Goal: Transaction & Acquisition: Purchase product/service

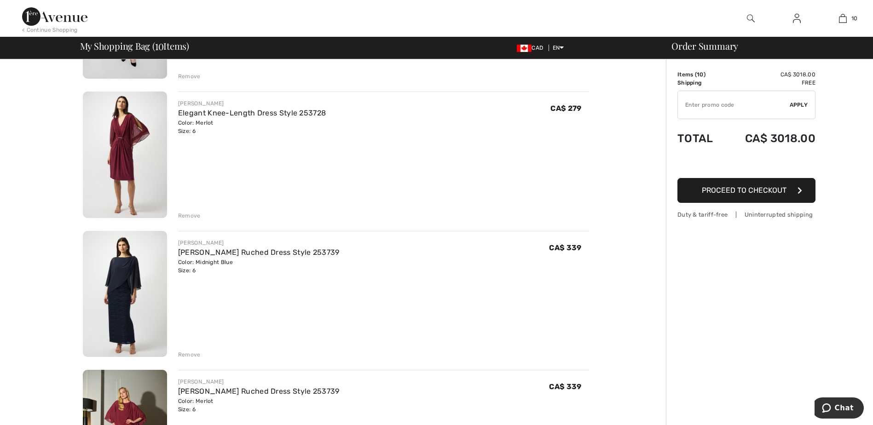
scroll to position [368, 0]
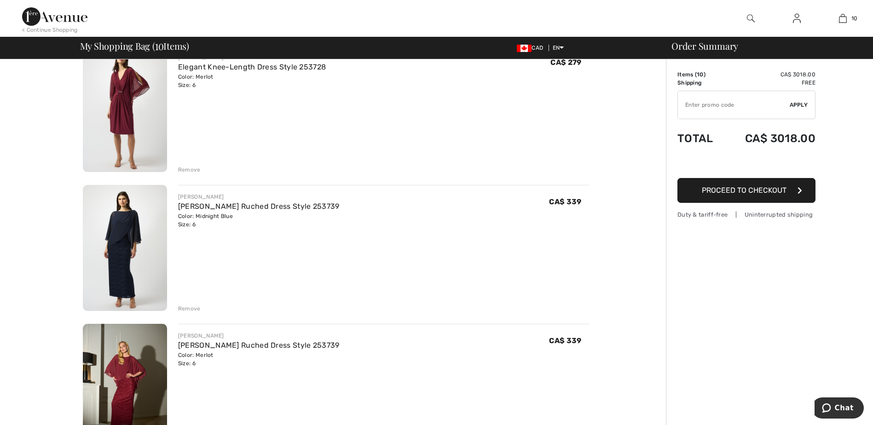
click at [185, 309] on div "Remove" at bounding box center [189, 309] width 23 height 8
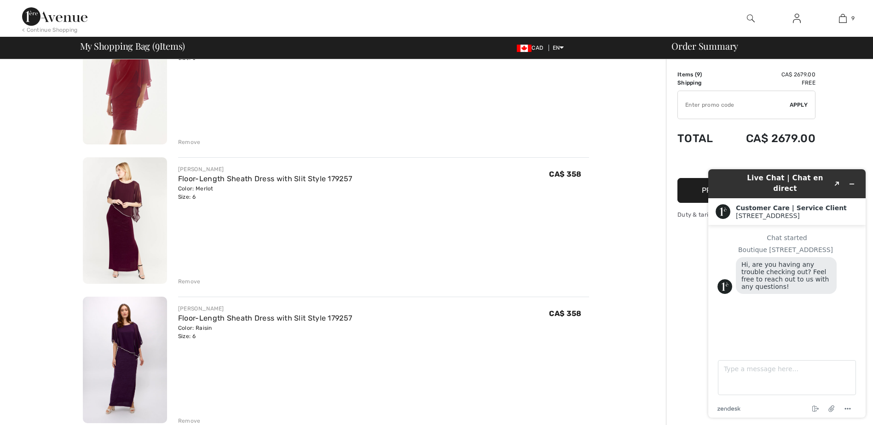
scroll to position [691, 0]
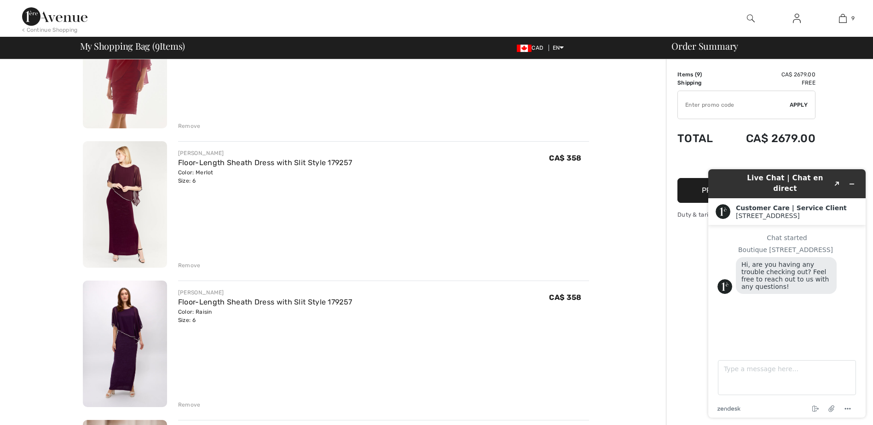
click at [192, 266] on div "Remove" at bounding box center [189, 266] width 23 height 8
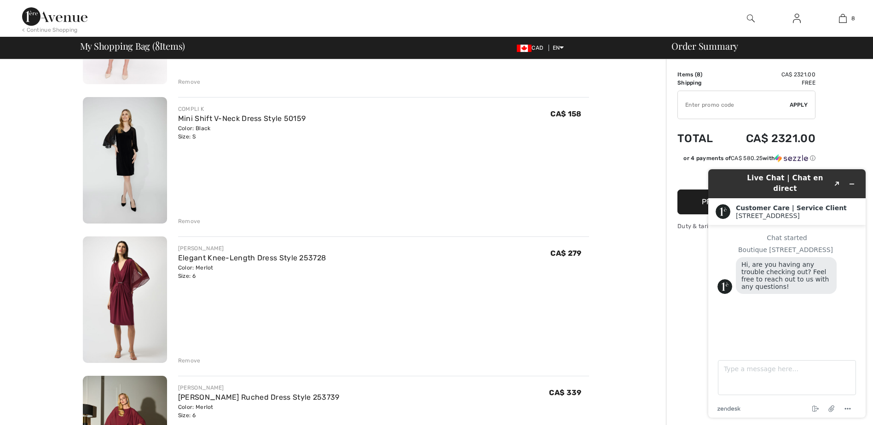
scroll to position [276, 0]
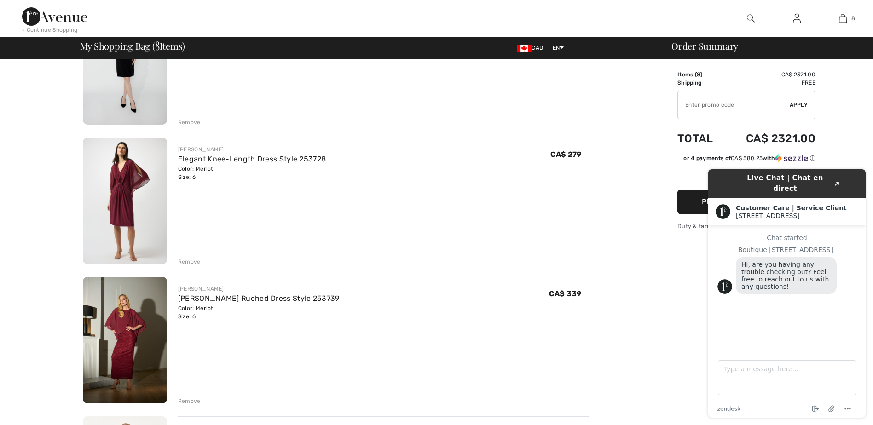
click at [115, 198] on img at bounding box center [125, 201] width 84 height 127
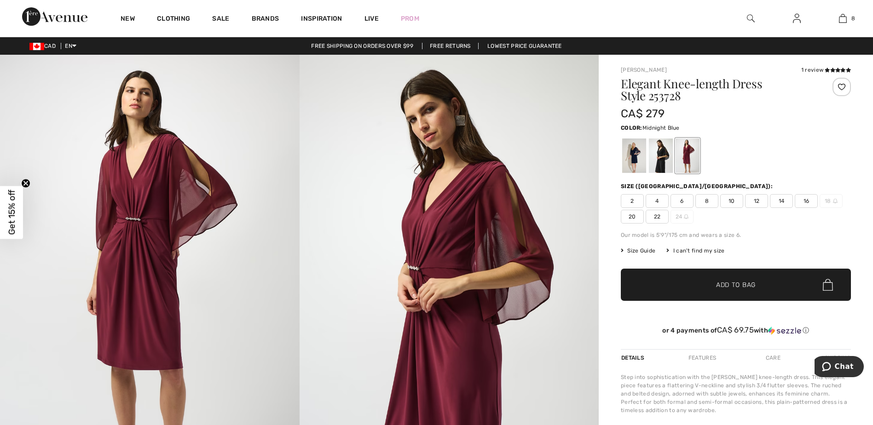
click at [634, 157] on div at bounding box center [634, 156] width 24 height 35
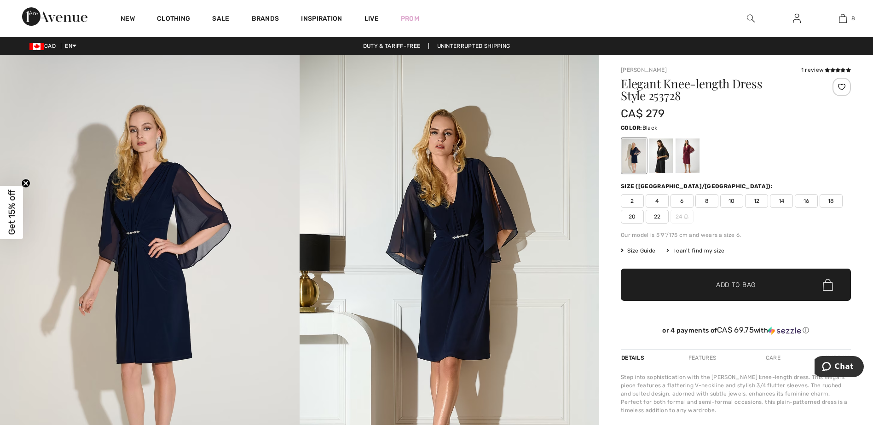
click at [662, 157] on div at bounding box center [661, 156] width 24 height 35
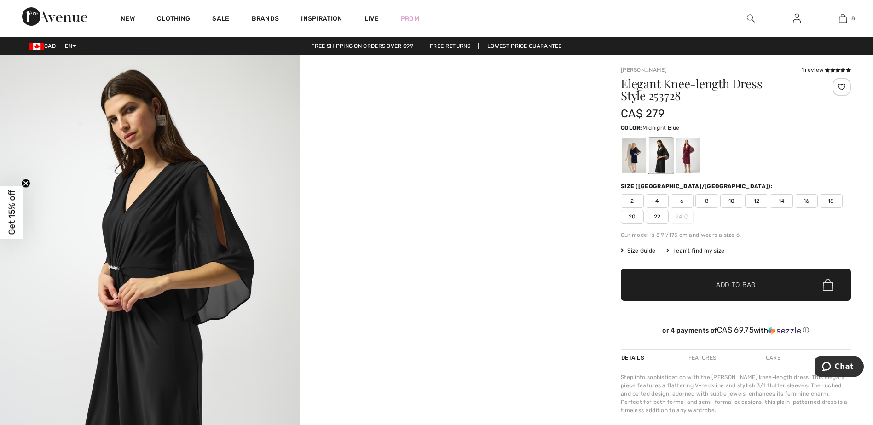
click at [633, 156] on div at bounding box center [634, 156] width 24 height 35
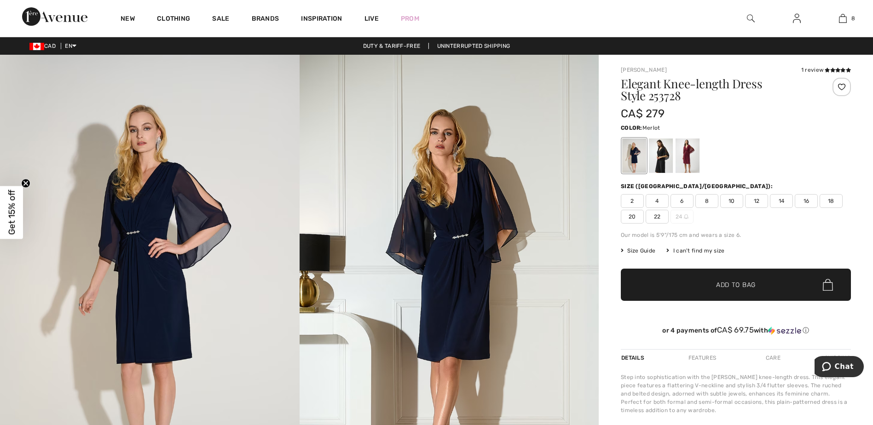
click at [692, 153] on div at bounding box center [688, 156] width 24 height 35
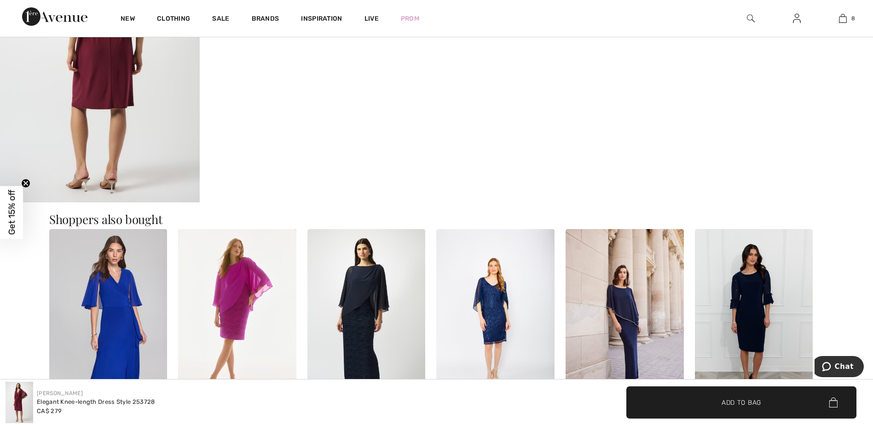
scroll to position [599, 0]
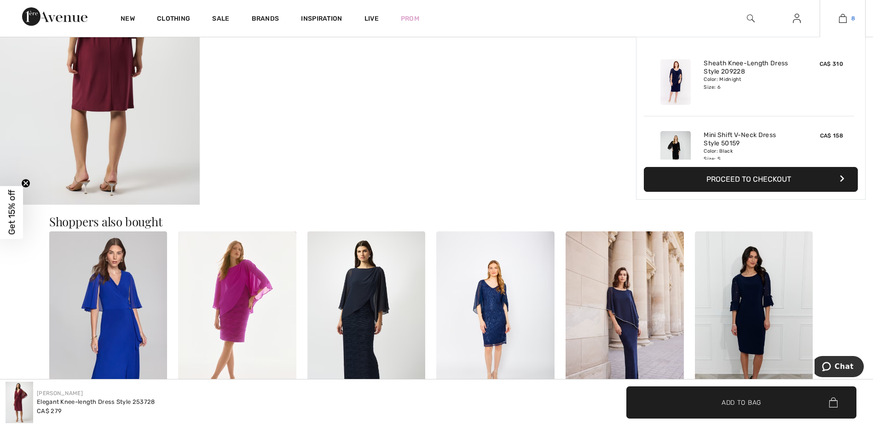
click at [845, 19] on img at bounding box center [843, 18] width 8 height 11
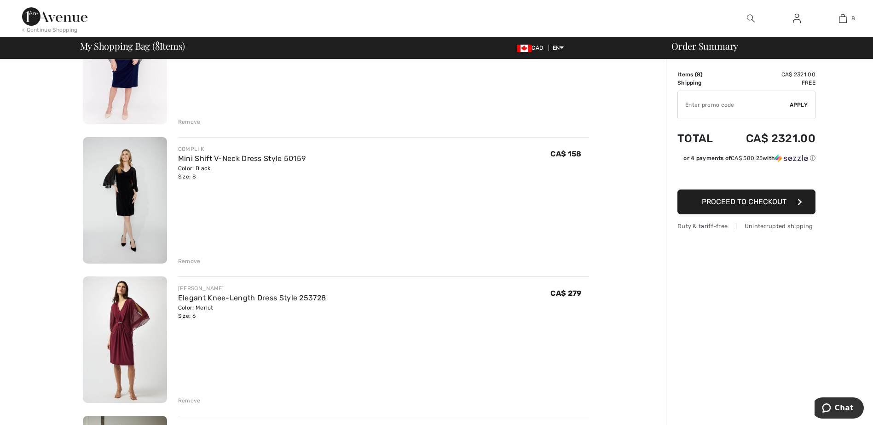
scroll to position [138, 0]
click at [189, 397] on div "Remove" at bounding box center [189, 400] width 23 height 8
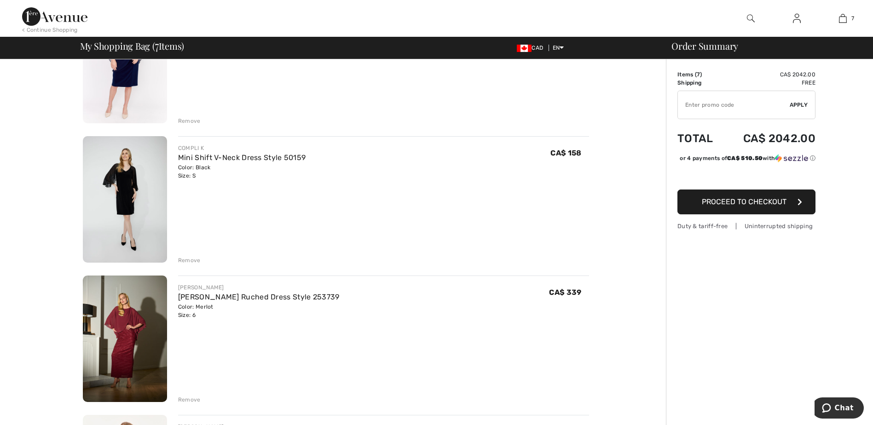
click at [132, 227] on img at bounding box center [125, 199] width 84 height 127
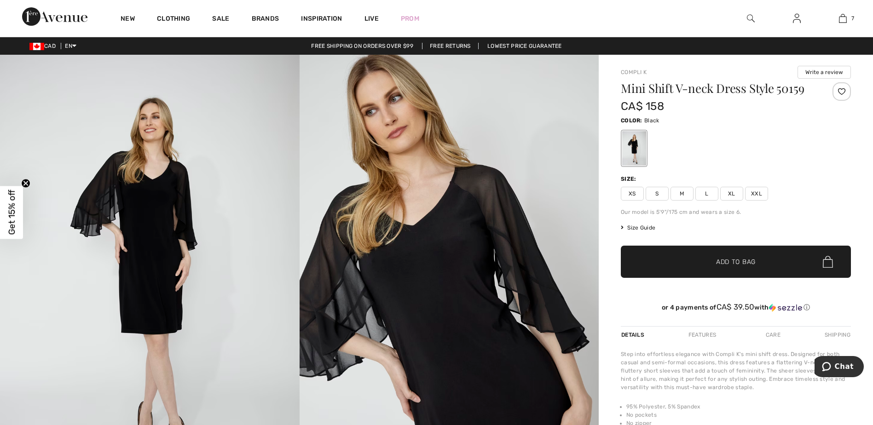
click at [147, 258] on img at bounding box center [150, 279] width 300 height 449
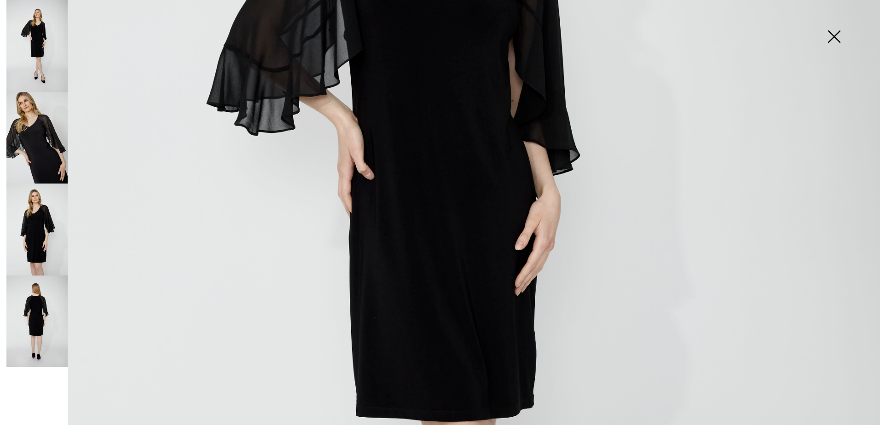
scroll to position [414, 0]
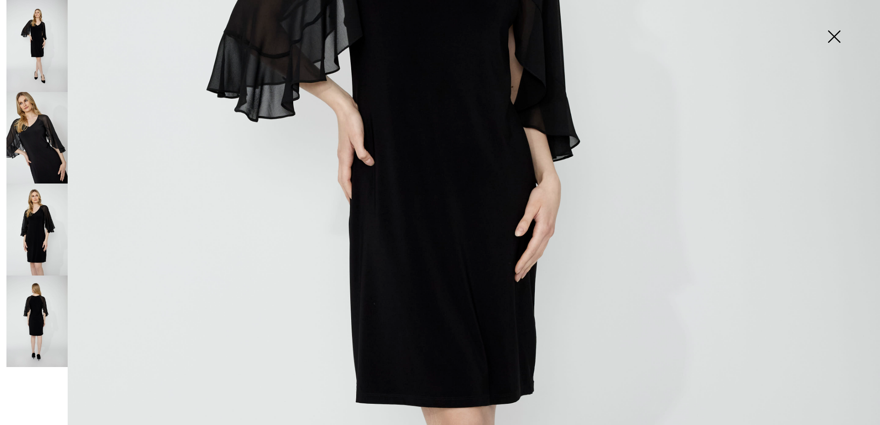
click at [35, 235] on img at bounding box center [36, 230] width 61 height 92
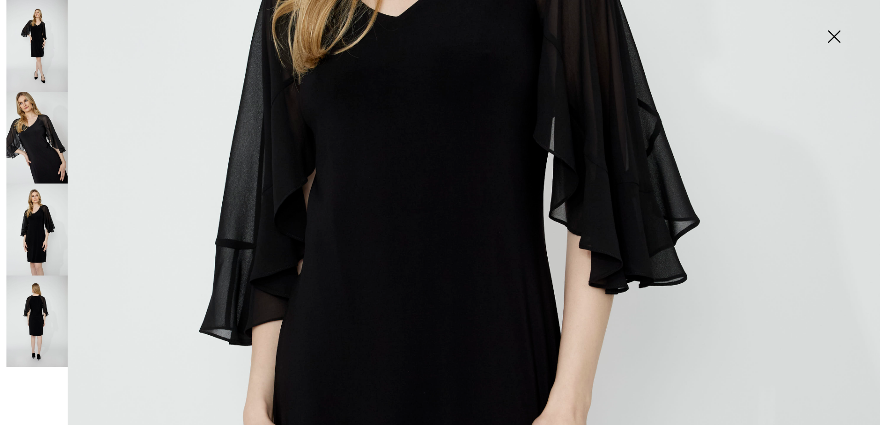
click at [41, 313] on img at bounding box center [36, 322] width 61 height 92
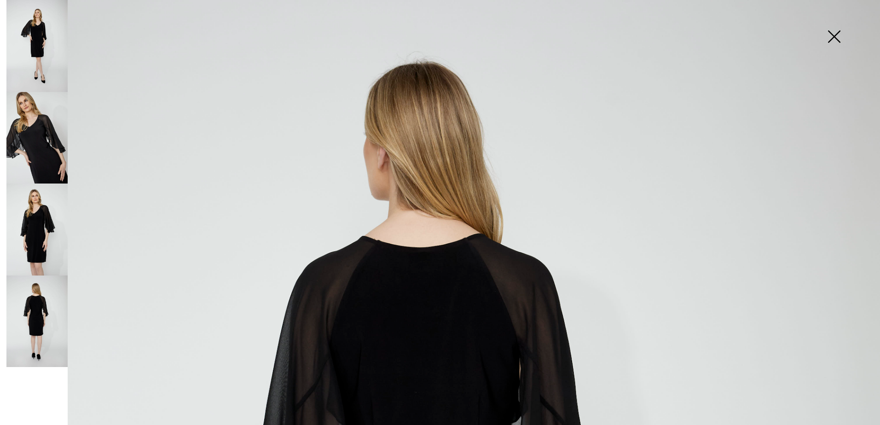
scroll to position [46, 0]
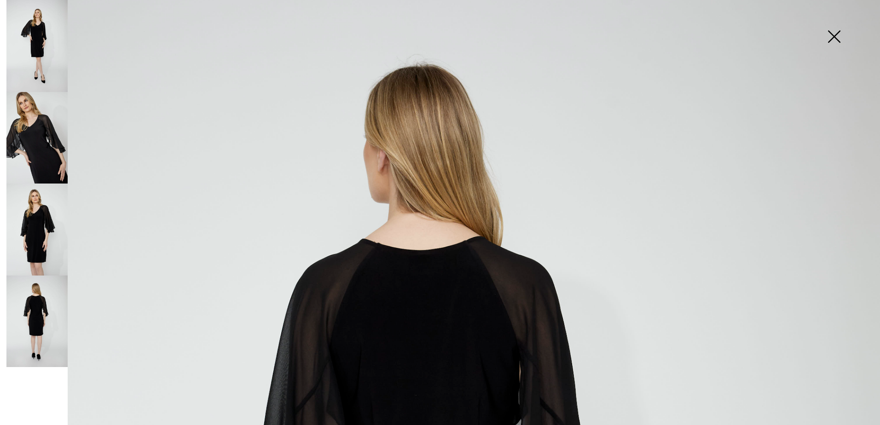
click at [44, 41] on img at bounding box center [36, 46] width 61 height 92
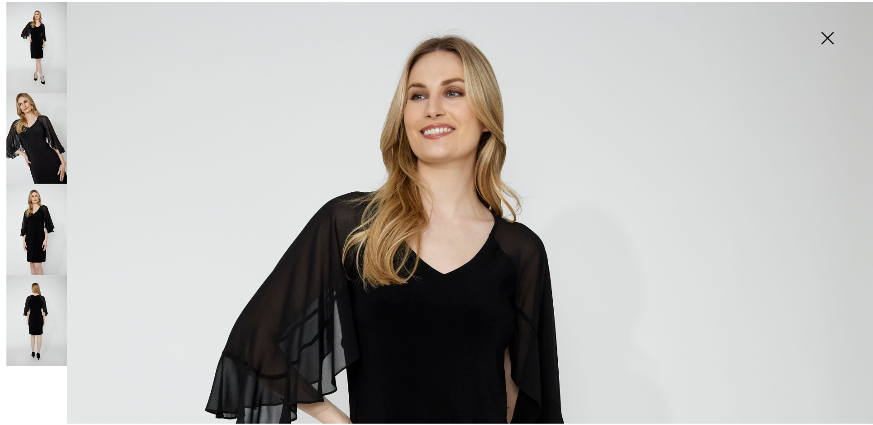
scroll to position [230, 0]
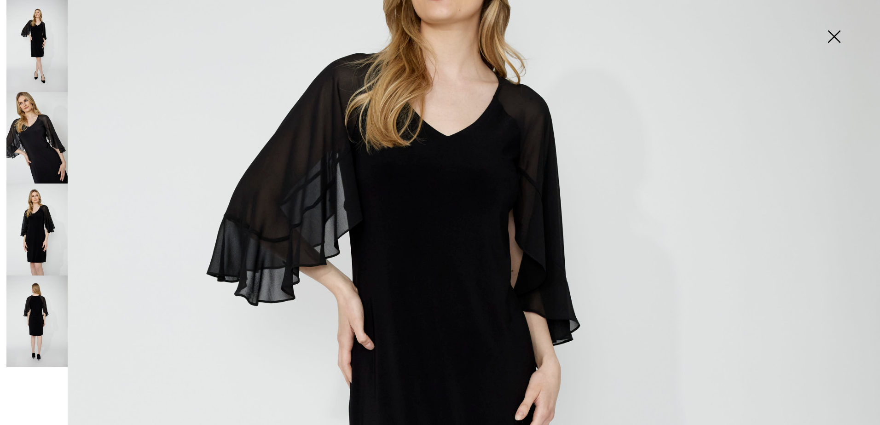
click at [831, 35] on img at bounding box center [834, 37] width 46 height 47
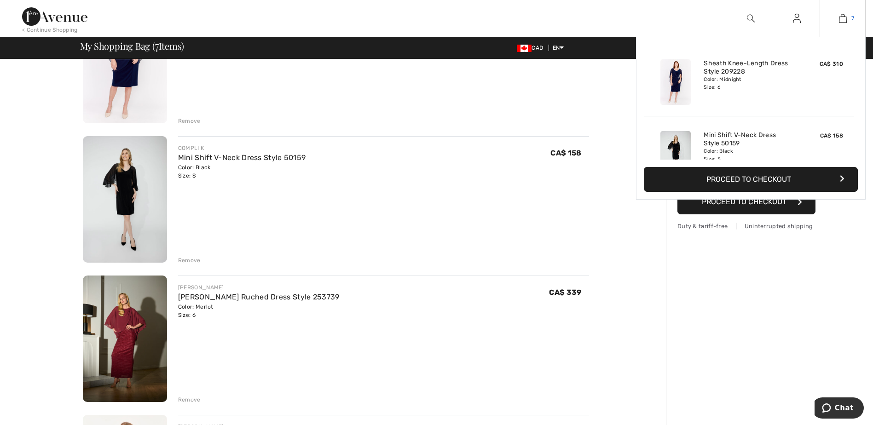
click at [842, 19] on img at bounding box center [843, 18] width 8 height 11
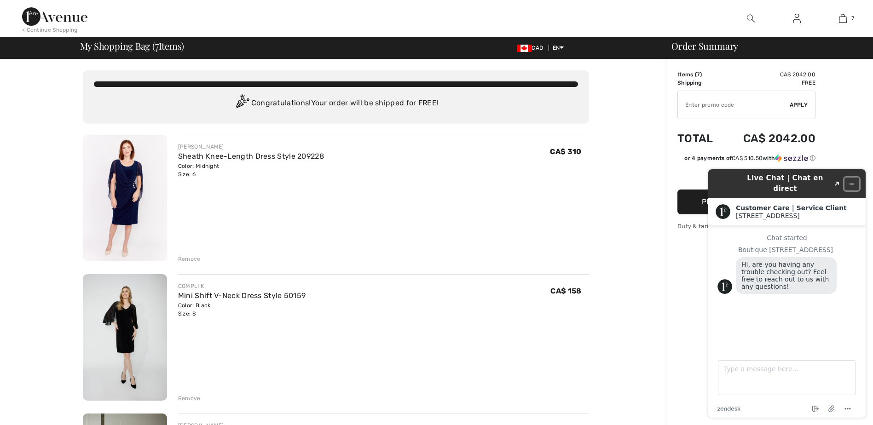
click at [854, 181] on icon "Minimize widget" at bounding box center [852, 184] width 6 height 6
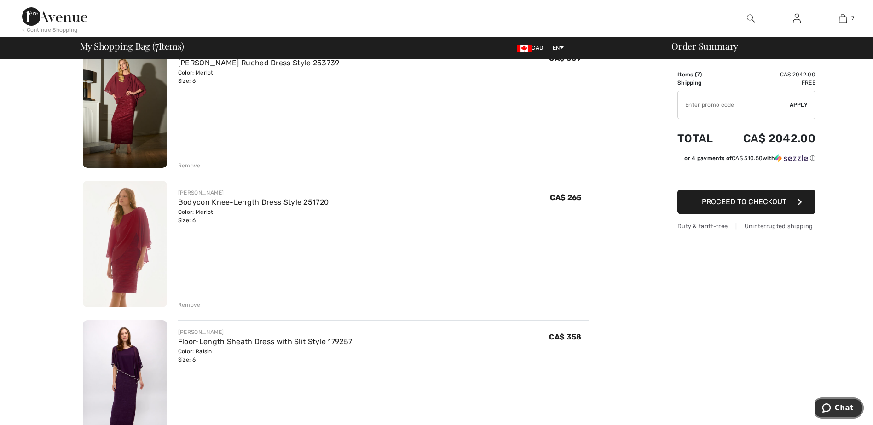
scroll to position [368, 0]
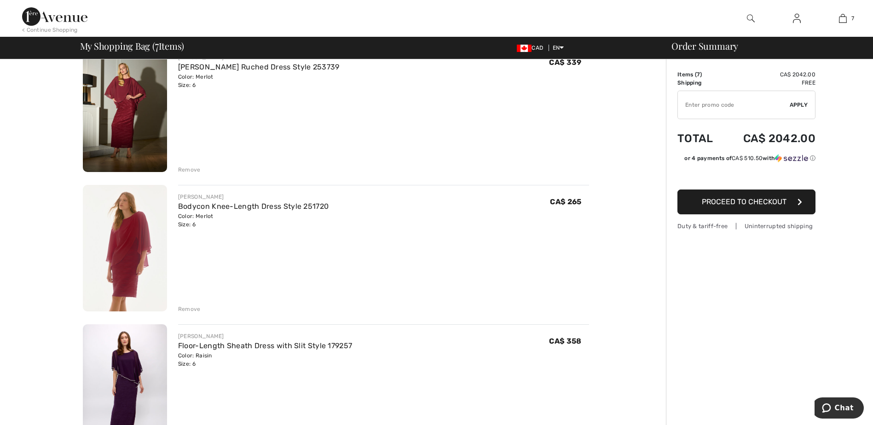
click at [117, 268] on img at bounding box center [125, 248] width 84 height 127
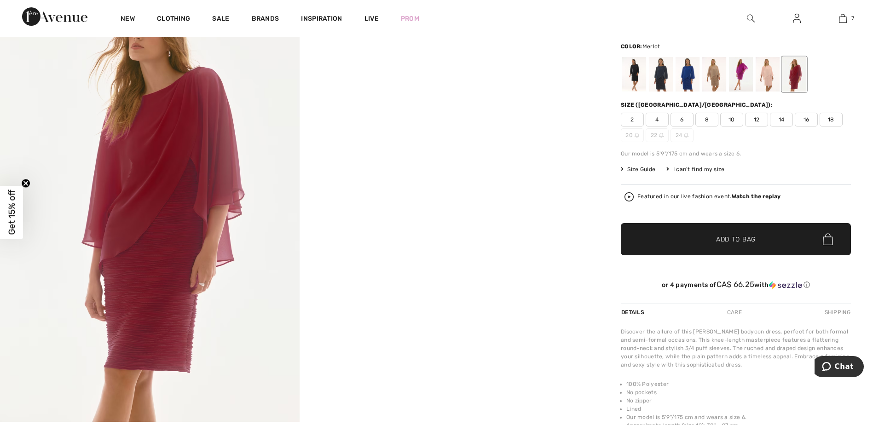
scroll to position [46, 0]
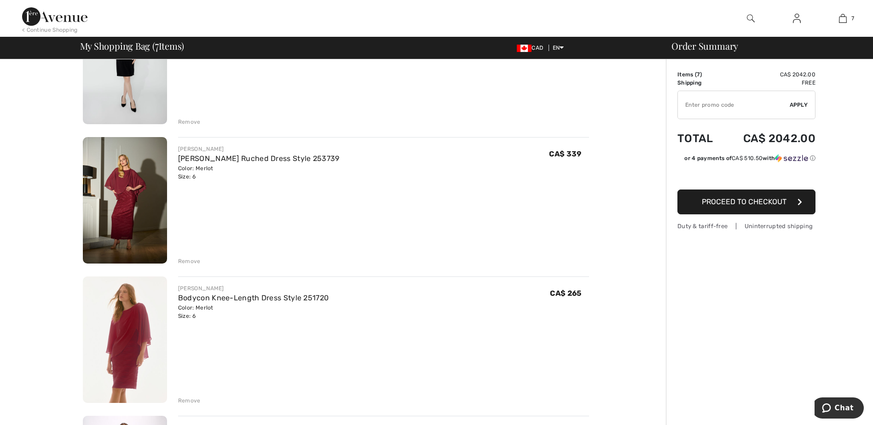
scroll to position [276, 0]
click at [133, 212] on img at bounding box center [125, 201] width 84 height 127
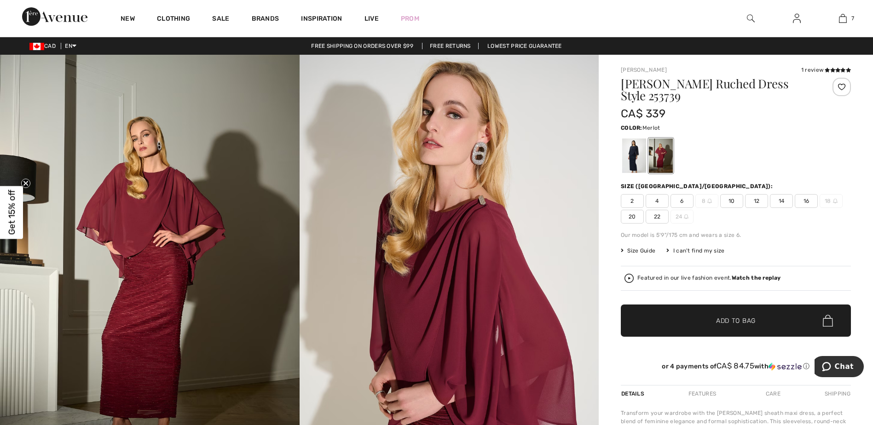
click at [842, 86] on div at bounding box center [842, 87] width 18 height 18
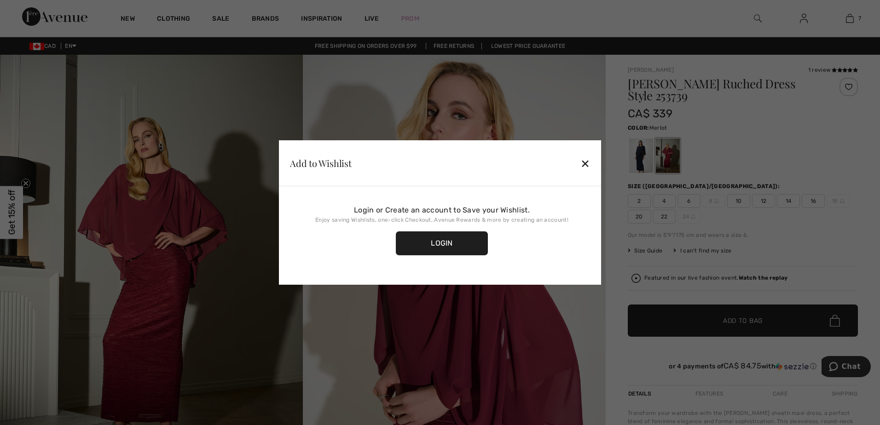
click at [456, 240] on div "Login" at bounding box center [442, 244] width 92 height 24
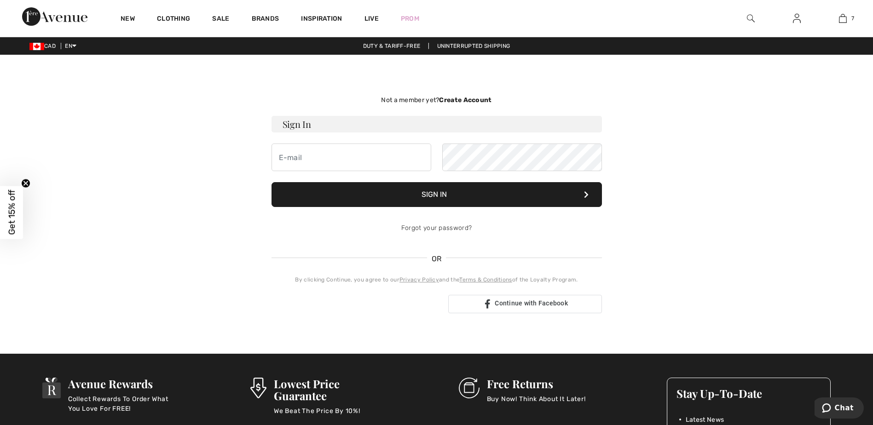
click at [450, 100] on strong "Create Account" at bounding box center [465, 100] width 52 height 8
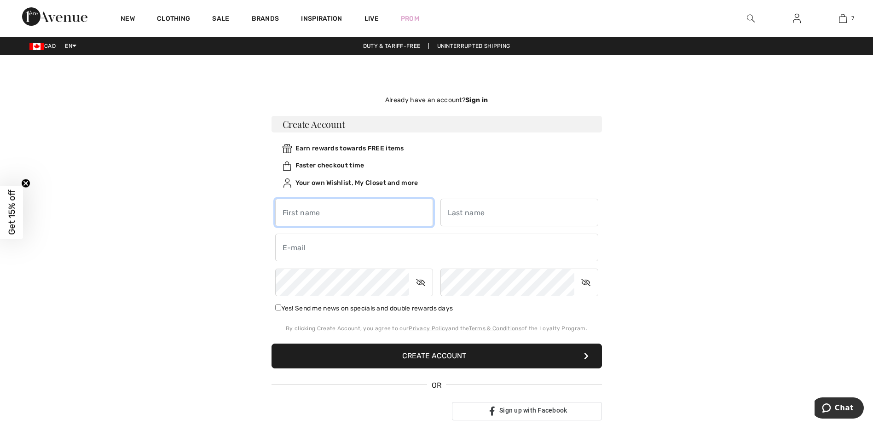
click at [312, 214] on input "text" at bounding box center [354, 213] width 158 height 28
type input "Cathy"
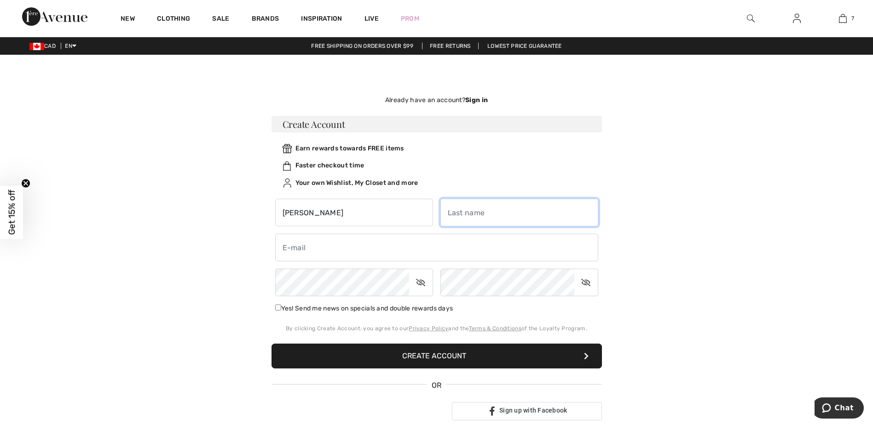
type input "Marangou"
type input "cmarangou@outlook.com"
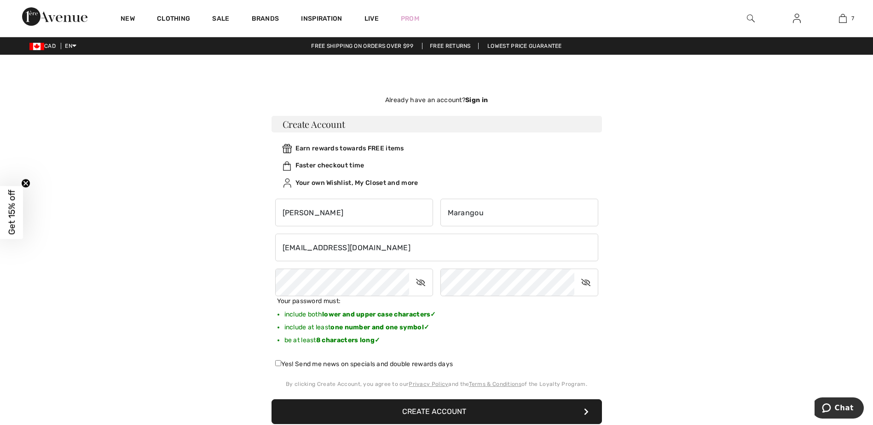
click at [278, 363] on input "Yes! Send me news on specials and double rewards days" at bounding box center [278, 364] width 6 height 6
checkbox input "true"
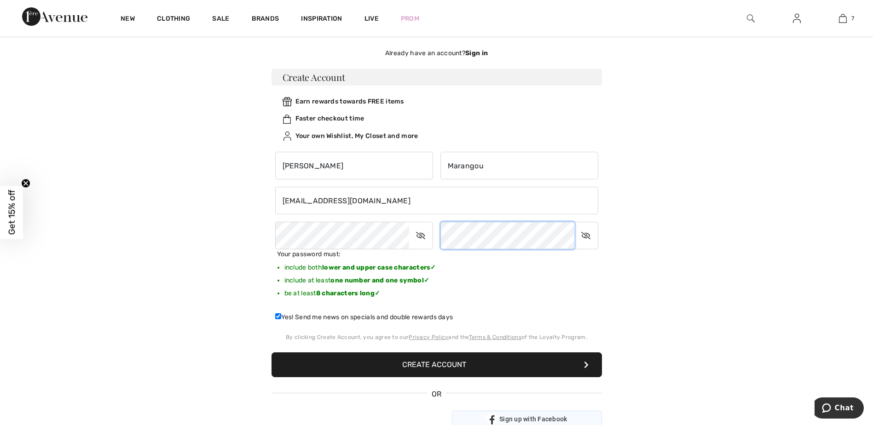
scroll to position [92, 0]
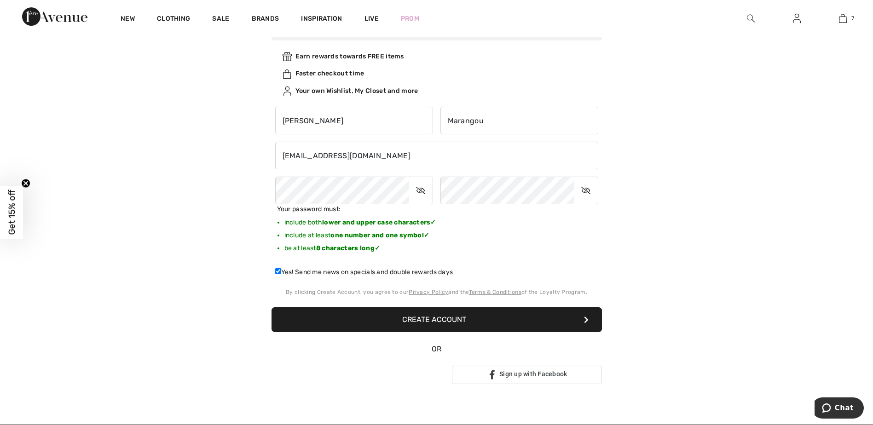
click at [442, 320] on button "Create Account" at bounding box center [437, 320] width 331 height 25
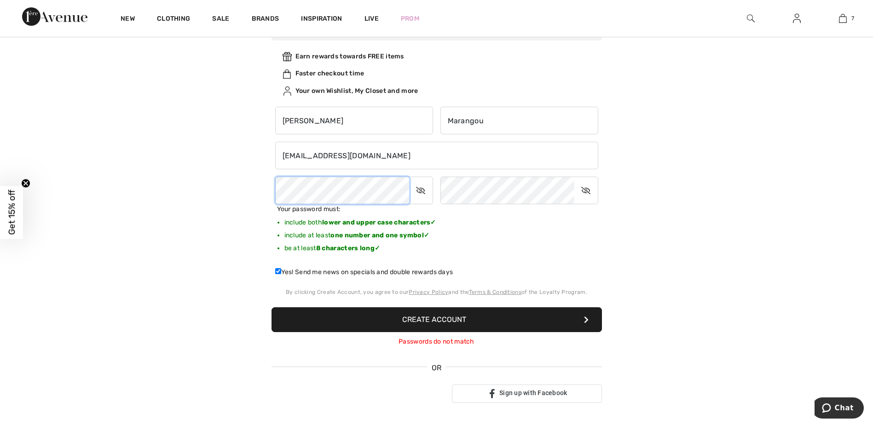
click at [251, 203] on div "Not a member yet? Create Account Sign In Sign In Forgot your password? OR" at bounding box center [437, 203] width 634 height 437
click at [437, 204] on div at bounding box center [519, 191] width 165 height 28
click at [442, 318] on button "Create Account" at bounding box center [437, 320] width 331 height 25
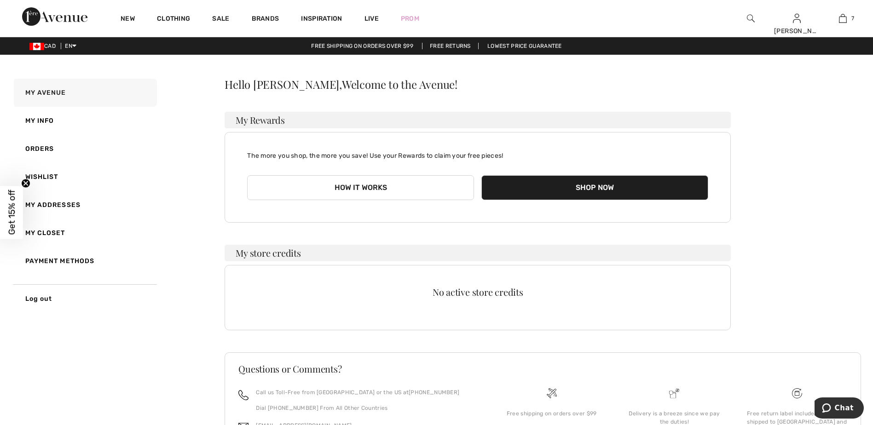
click at [825, 261] on div "Hello [PERSON_NAME], Welcome to the Avenue! My Rewards The more you shop, the m…" at bounding box center [543, 288] width 637 height 419
click at [9, 219] on span "Get 15% off" at bounding box center [11, 212] width 11 height 45
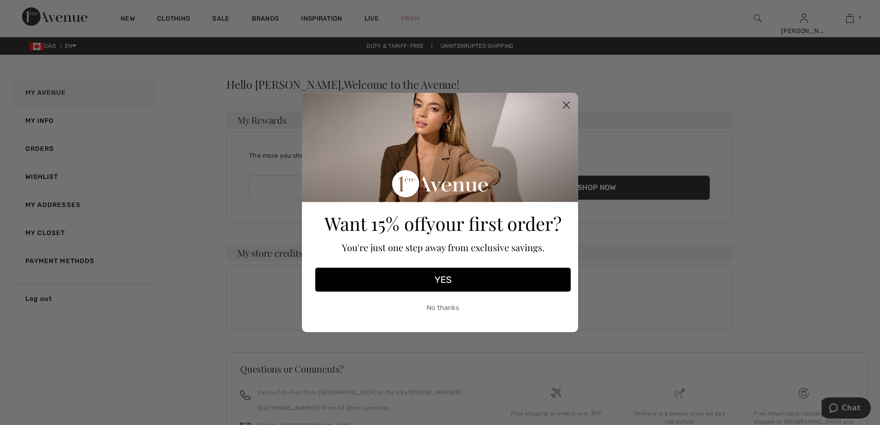
click at [442, 281] on button "YES" at bounding box center [443, 280] width 256 height 24
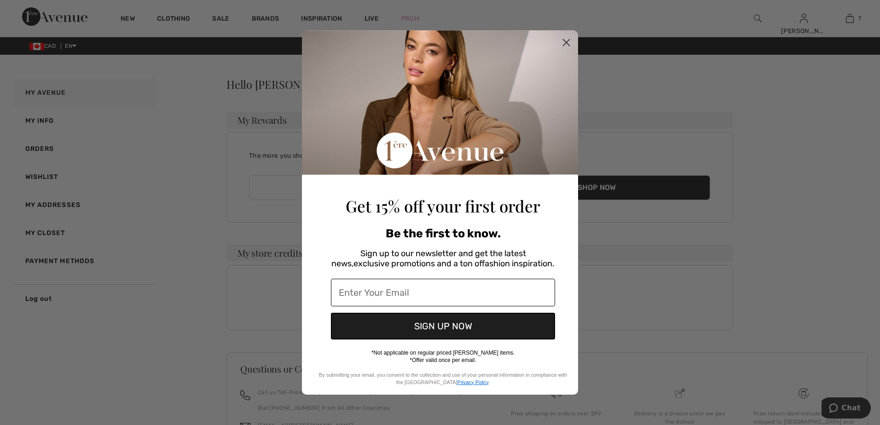
click at [374, 293] on input "Enter Your Email" at bounding box center [443, 293] width 224 height 28
type input "cmarangou@outlook.com"
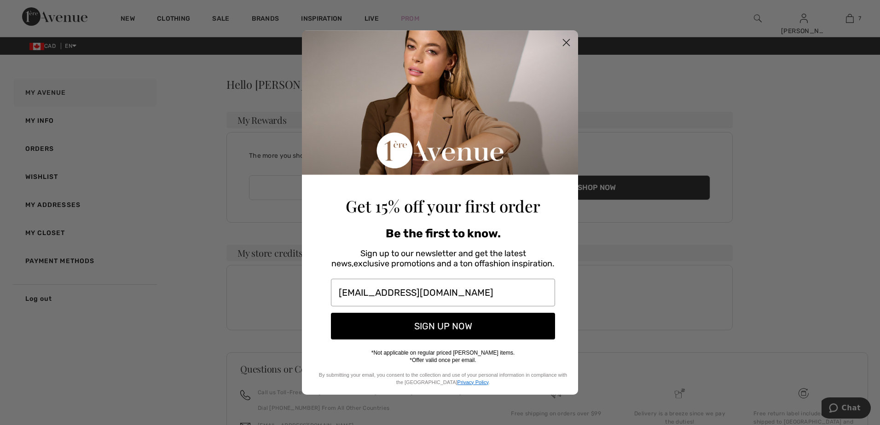
click at [438, 326] on button "SIGN UP NOW" at bounding box center [443, 326] width 224 height 27
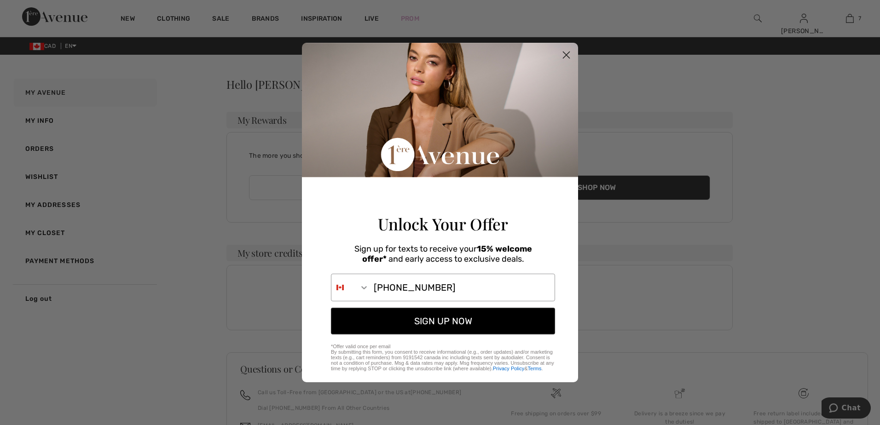
type input "514-808-1359"
click at [437, 326] on button "SIGN UP NOW" at bounding box center [443, 321] width 224 height 27
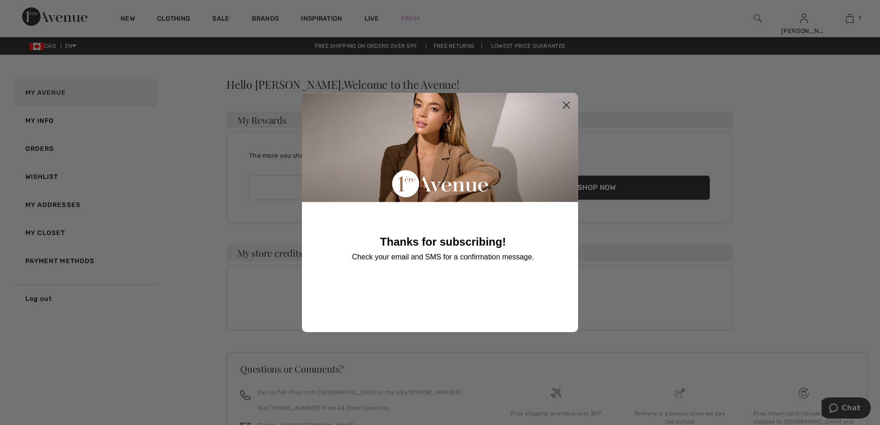
click at [463, 276] on div "Thanks for subscribing! Check your email and SMS for a confirmation message." at bounding box center [443, 208] width 261 height 230
click at [565, 105] on circle "Close dialog" at bounding box center [566, 105] width 15 height 15
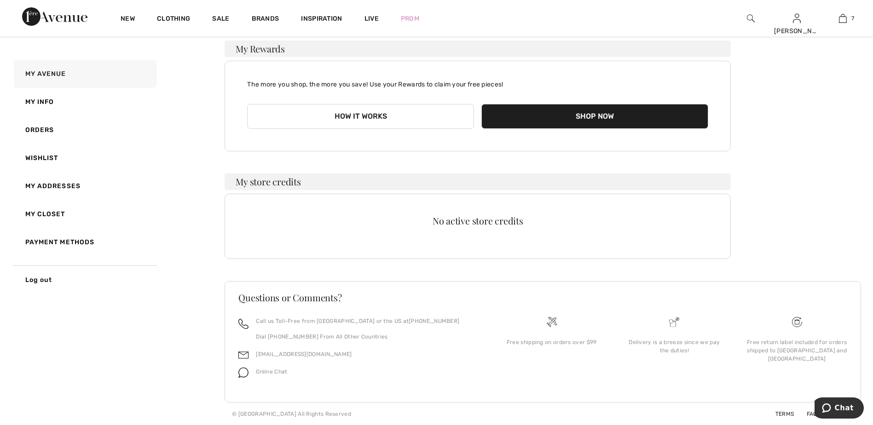
scroll to position [72, 0]
click at [595, 115] on button "Shop Now" at bounding box center [595, 116] width 227 height 25
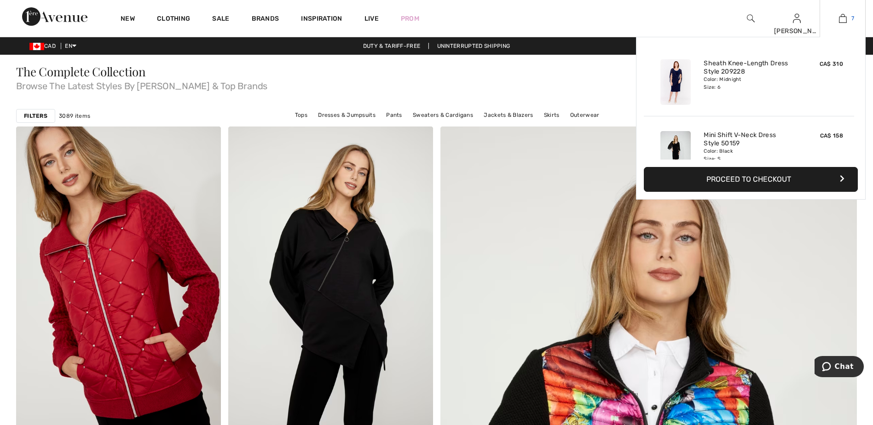
click at [844, 21] on img at bounding box center [843, 18] width 8 height 11
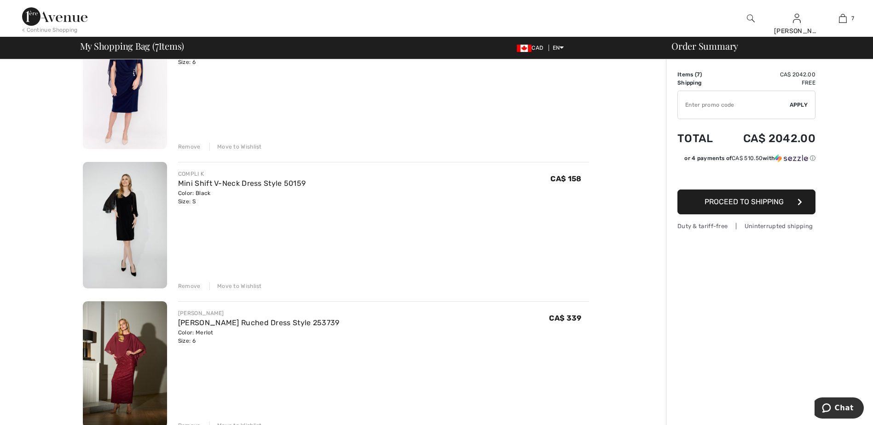
scroll to position [138, 0]
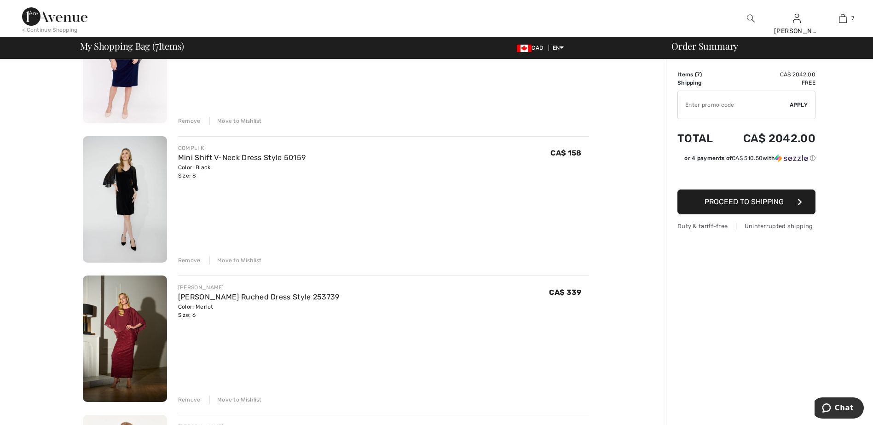
click at [126, 194] on img at bounding box center [125, 199] width 84 height 127
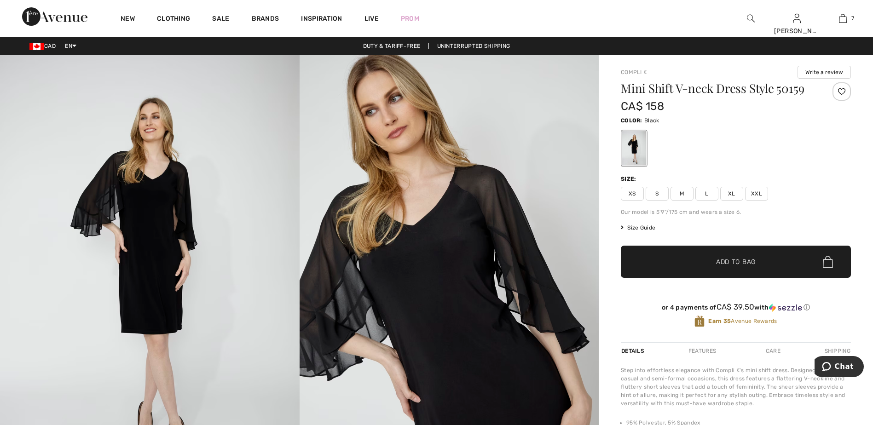
click at [842, 92] on div at bounding box center [842, 91] width 18 height 18
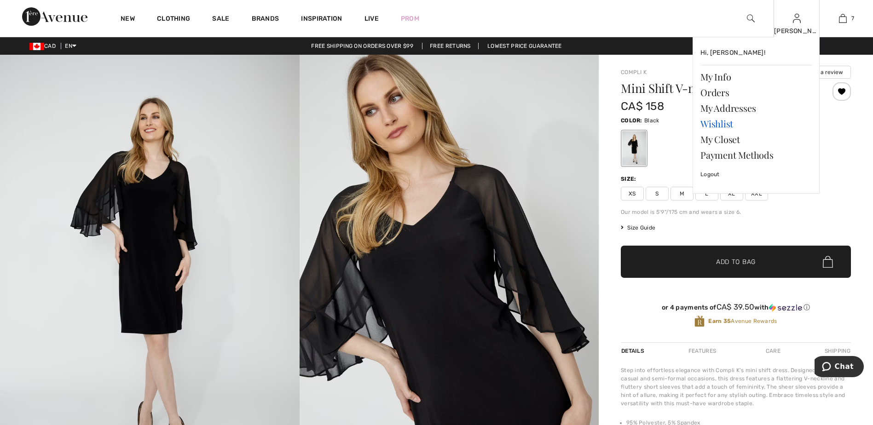
click at [724, 125] on link "Wishlist" at bounding box center [756, 124] width 111 height 16
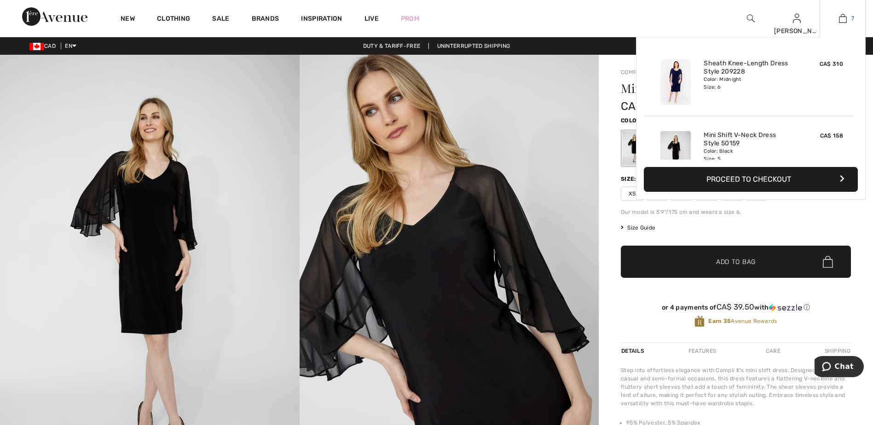
click at [841, 18] on img at bounding box center [843, 18] width 8 height 11
click at [844, 18] on img at bounding box center [843, 18] width 8 height 11
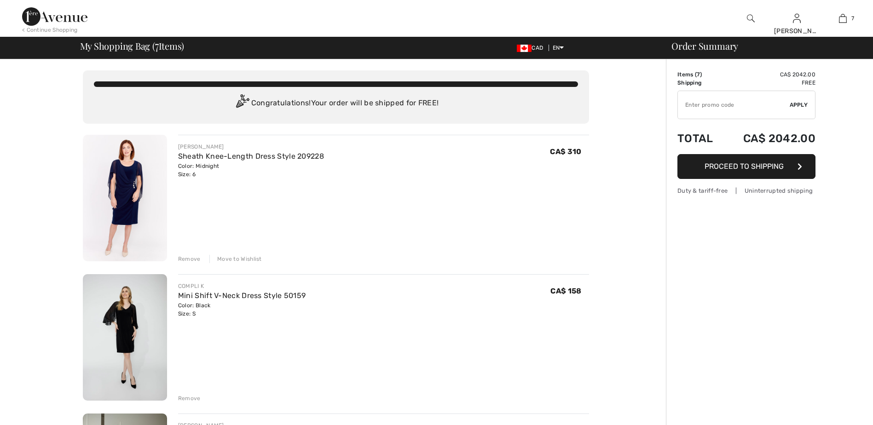
click at [186, 400] on div "Remove" at bounding box center [189, 399] width 23 height 8
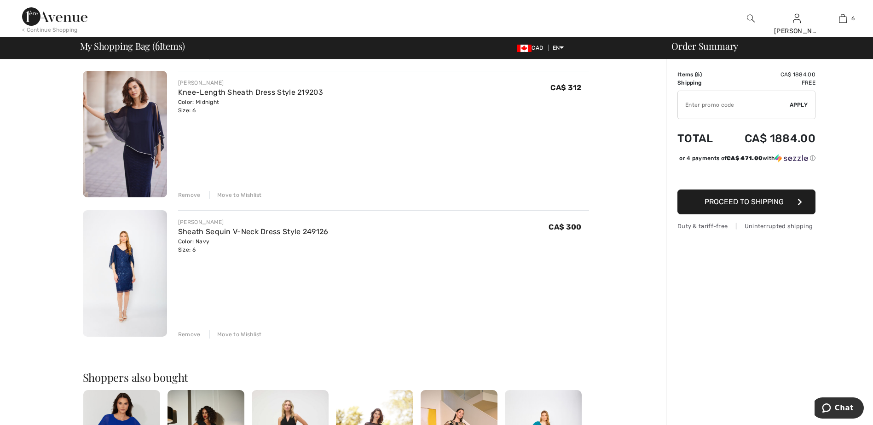
scroll to position [645, 0]
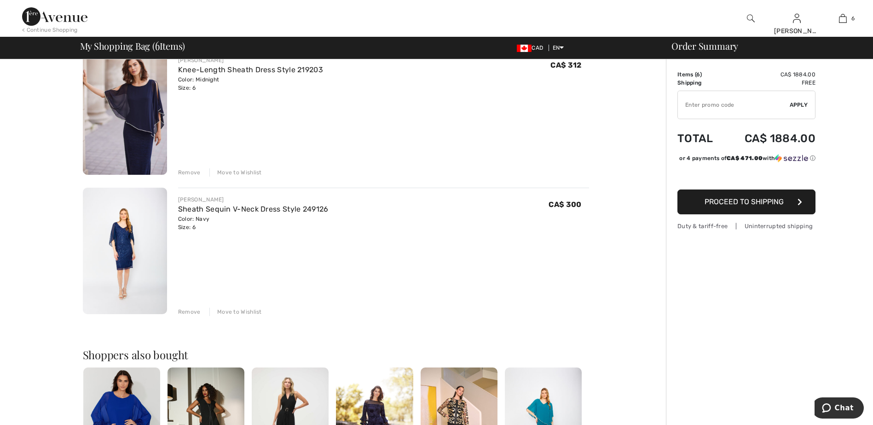
click at [236, 312] on div "Move to Wishlist" at bounding box center [235, 312] width 52 height 8
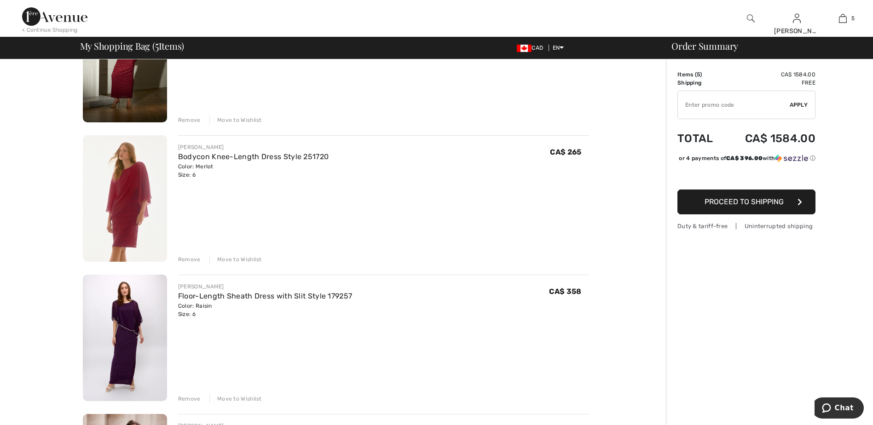
scroll to position [414, 0]
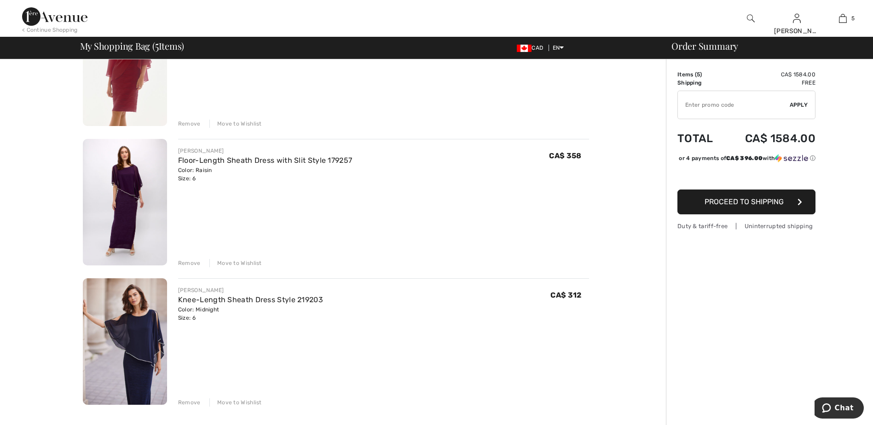
click at [134, 367] on img at bounding box center [125, 342] width 84 height 127
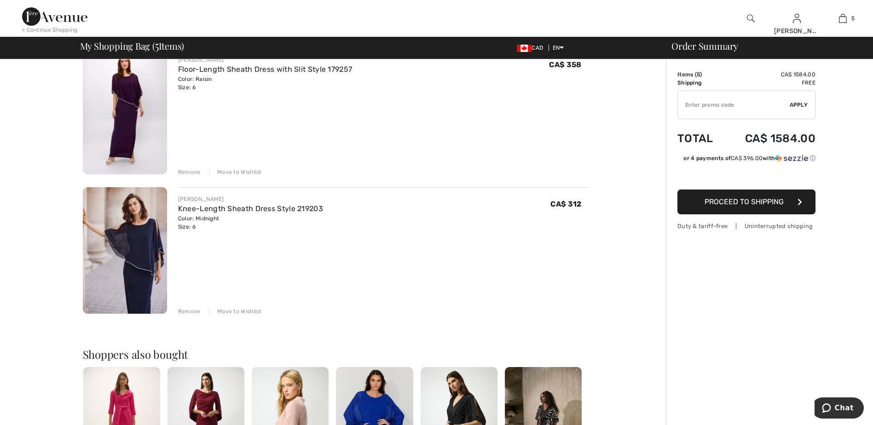
scroll to position [506, 0]
click at [231, 172] on div "Move to Wishlist" at bounding box center [235, 171] width 52 height 8
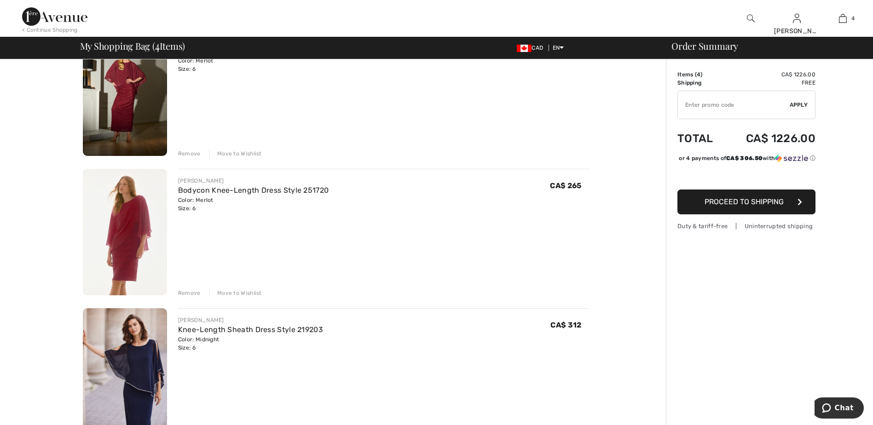
scroll to position [127, 0]
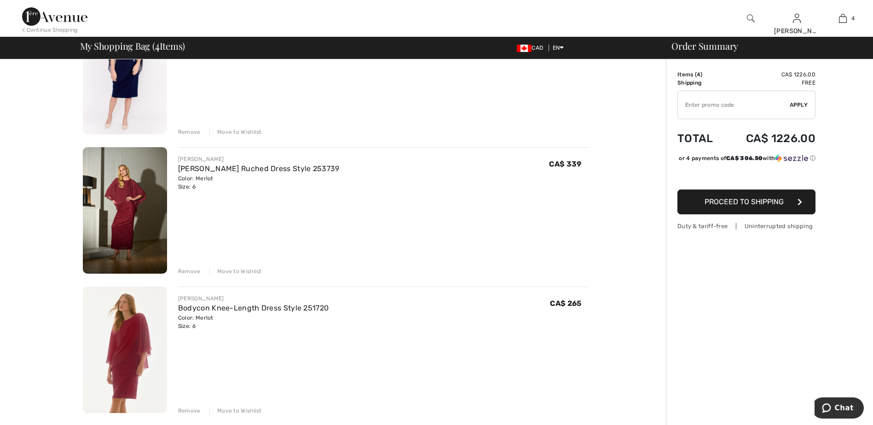
click at [229, 272] on div "Move to Wishlist" at bounding box center [235, 272] width 52 height 8
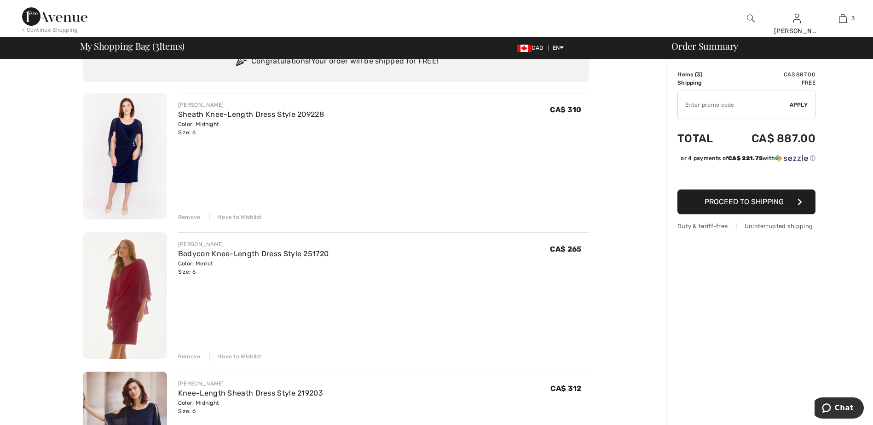
scroll to position [0, 0]
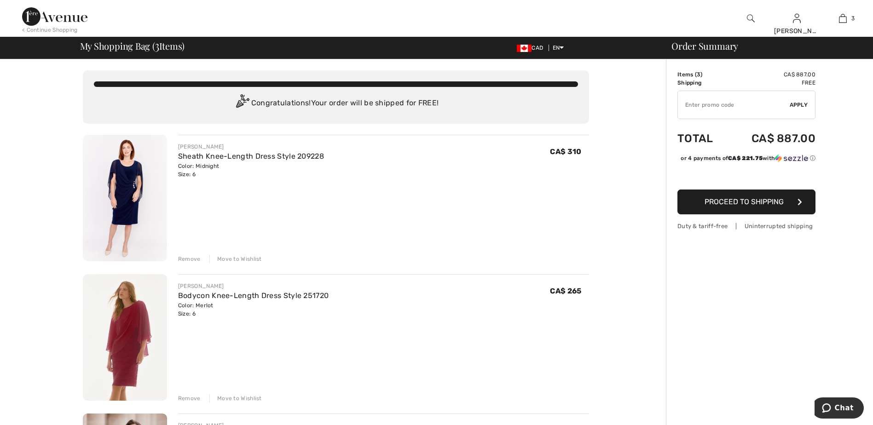
click at [710, 105] on input "TEXT" at bounding box center [734, 105] width 112 height 28
type input "NEW15"
click at [800, 104] on span "Apply" at bounding box center [799, 105] width 18 height 8
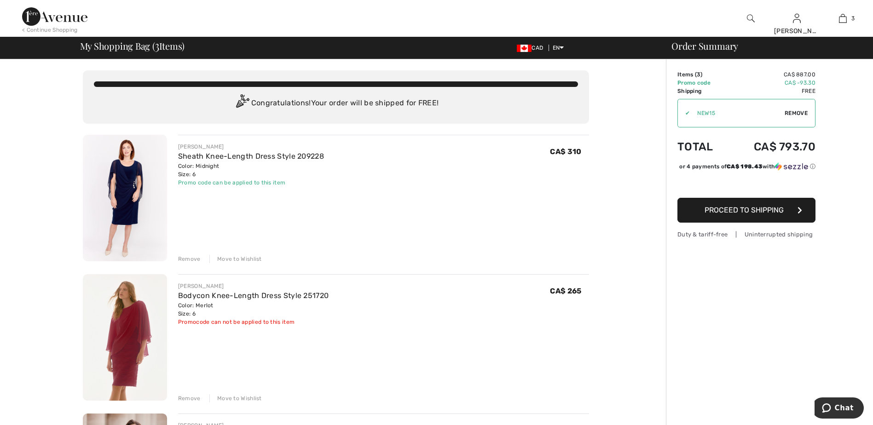
click at [737, 215] on span "Proceed to Shipping" at bounding box center [744, 210] width 79 height 9
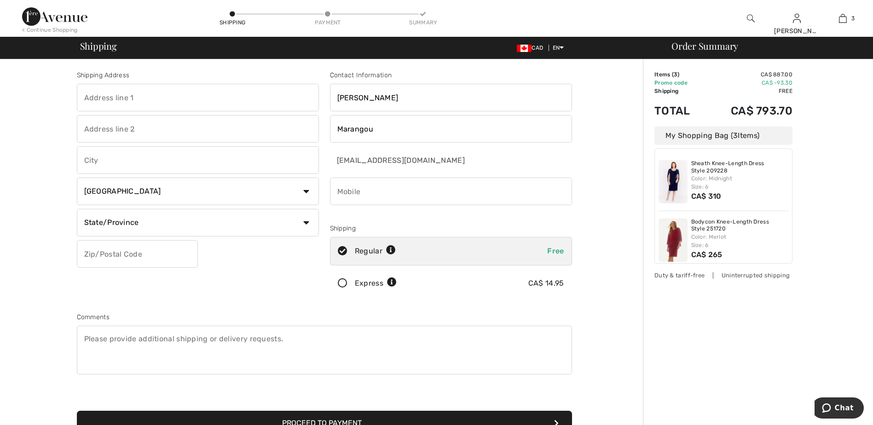
click at [122, 97] on input "text" at bounding box center [198, 98] width 242 height 28
type input "14879 Elmwood"
type input "Pierrefonds"
select select "QC"
type input "H9H 1T2"
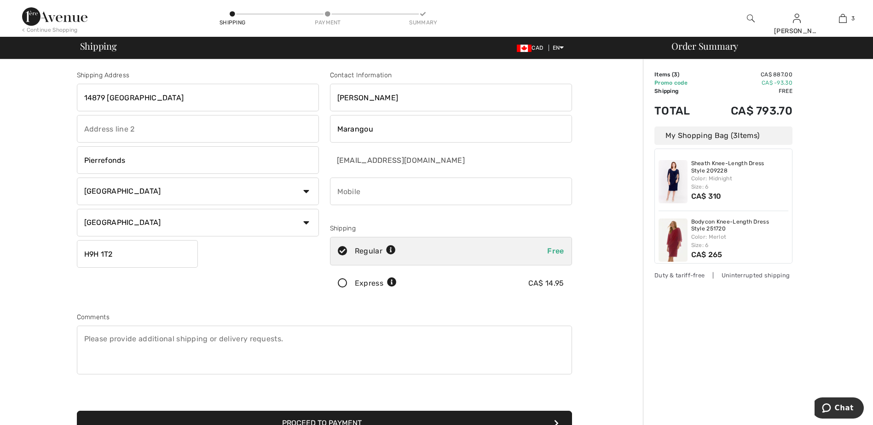
type input "5148081359"
type input "H9H1T2"
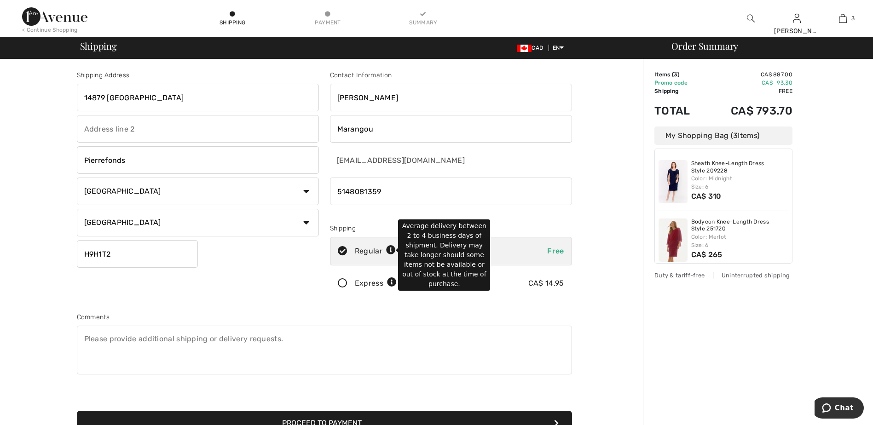
click at [388, 251] on icon at bounding box center [391, 251] width 10 height 10
radio input "true"
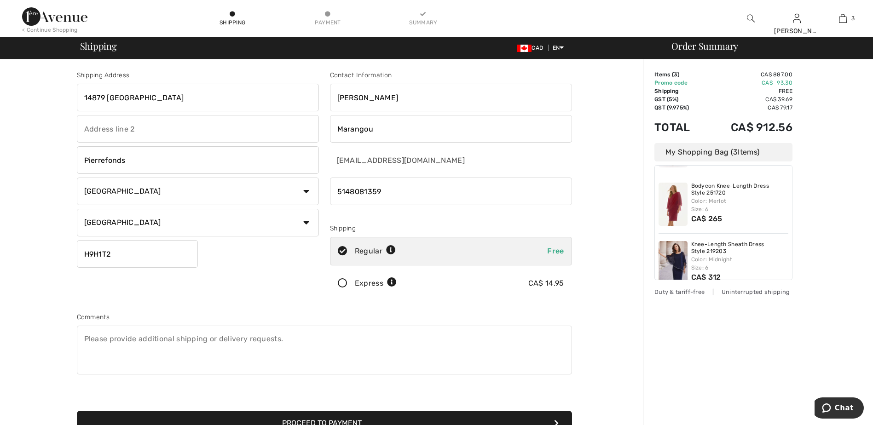
scroll to position [55, 0]
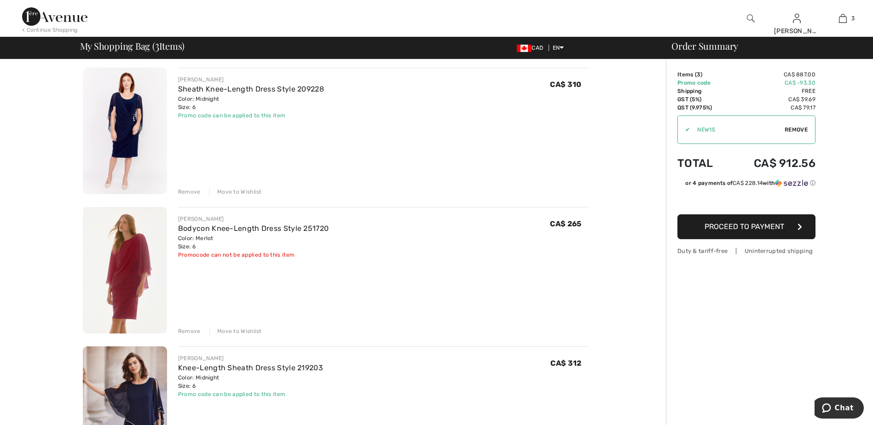
scroll to position [138, 0]
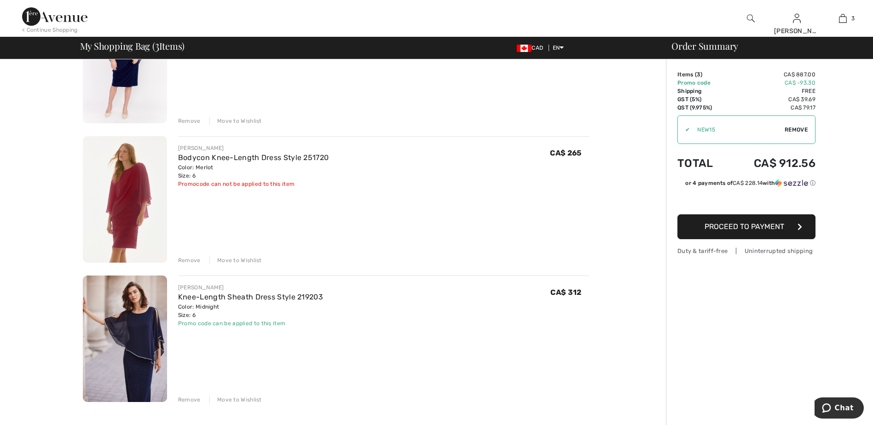
click at [234, 399] on div "Move to Wishlist" at bounding box center [235, 400] width 52 height 8
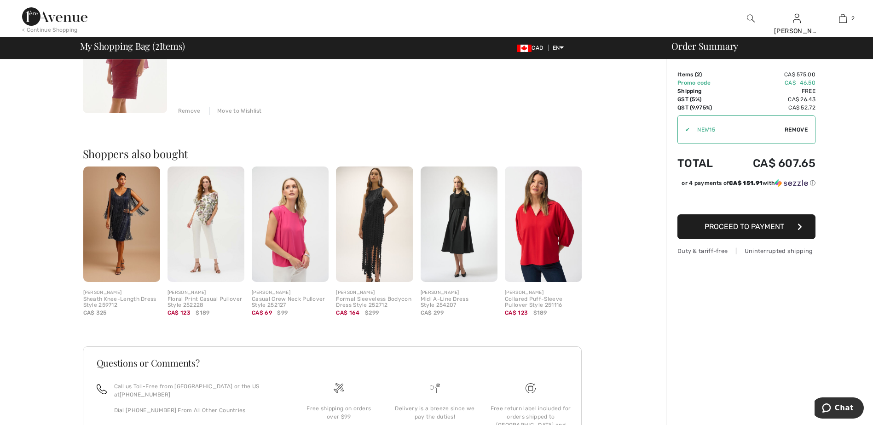
scroll to position [354, 0]
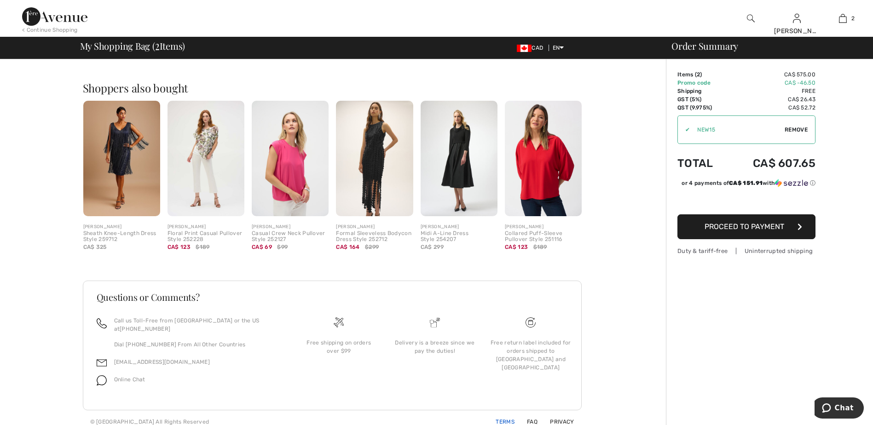
click at [510, 419] on link "Terms" at bounding box center [500, 422] width 30 height 6
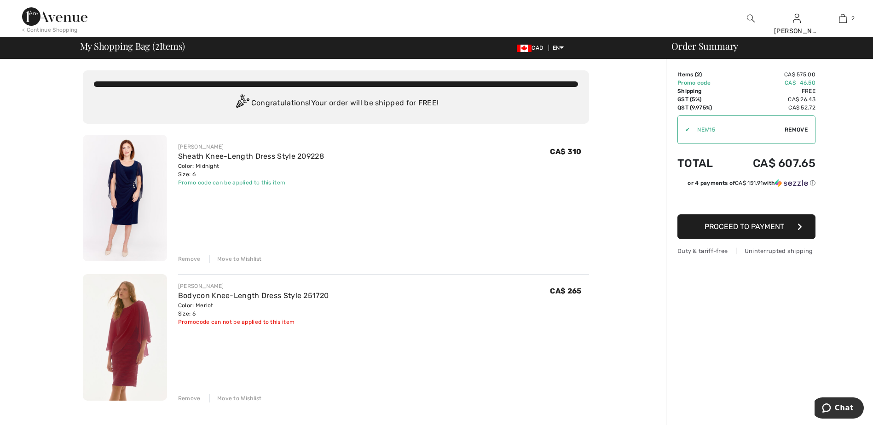
click at [747, 227] on span "Proceed to Payment" at bounding box center [745, 226] width 80 height 9
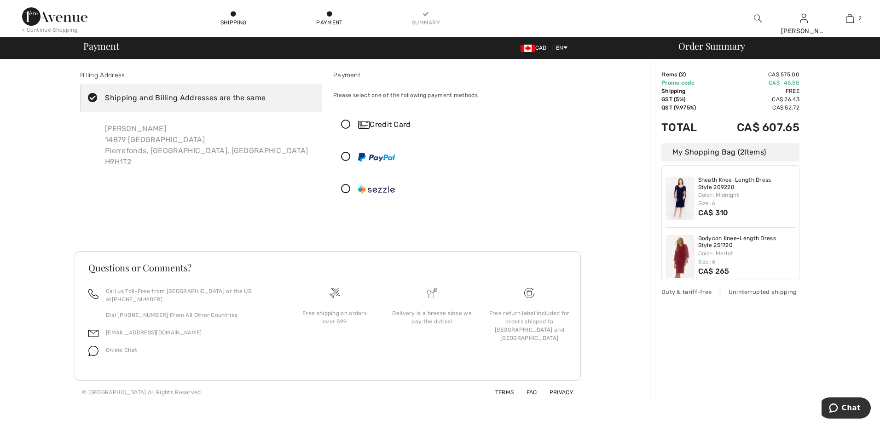
click at [345, 125] on icon at bounding box center [346, 125] width 24 height 10
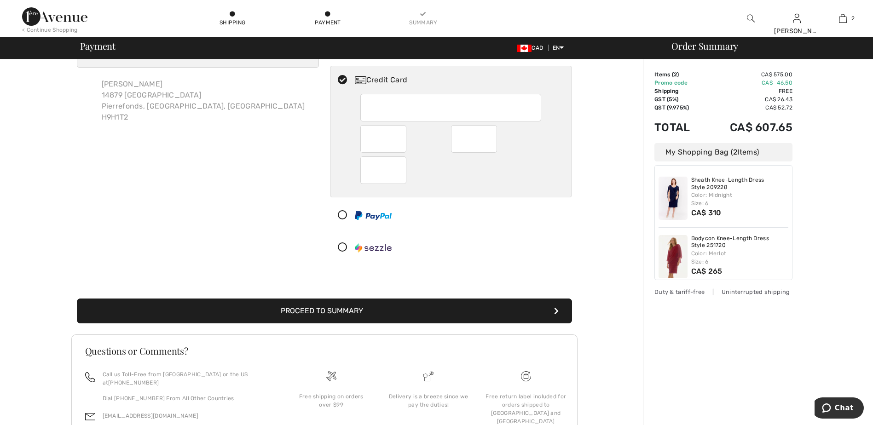
scroll to position [99, 0]
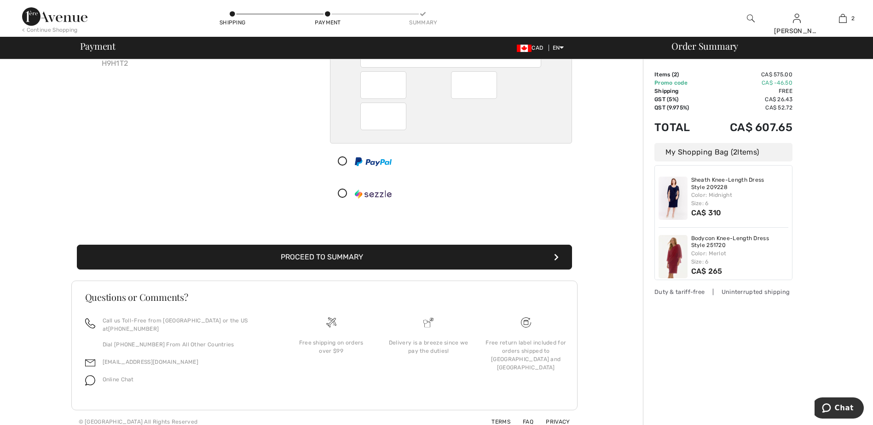
click at [558, 206] on div at bounding box center [448, 194] width 234 height 28
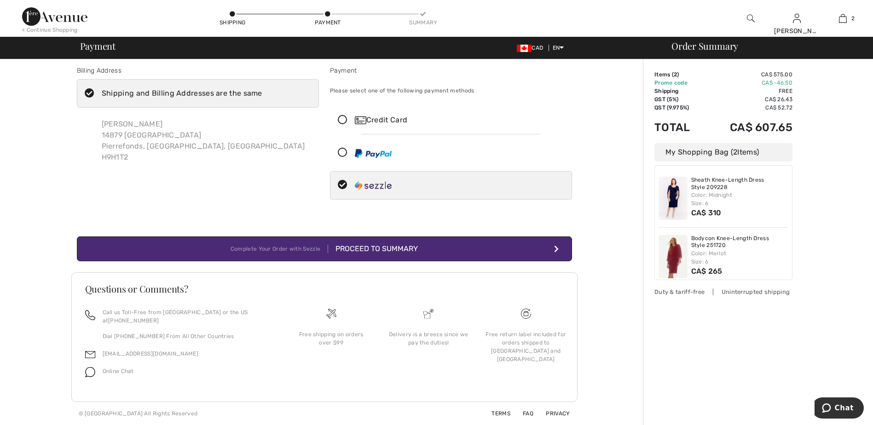
scroll to position [0, 0]
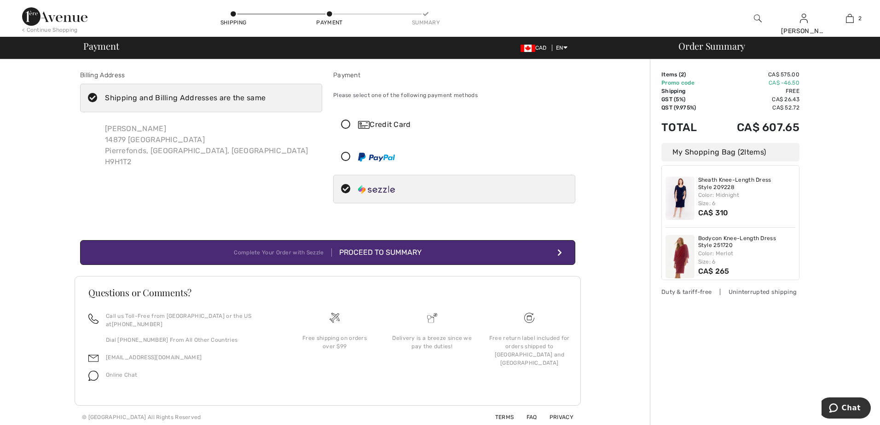
click at [345, 127] on icon at bounding box center [346, 125] width 24 height 10
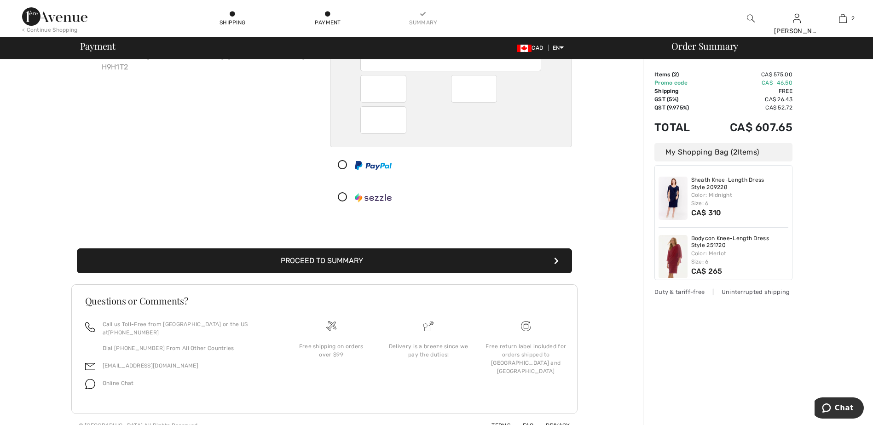
scroll to position [99, 0]
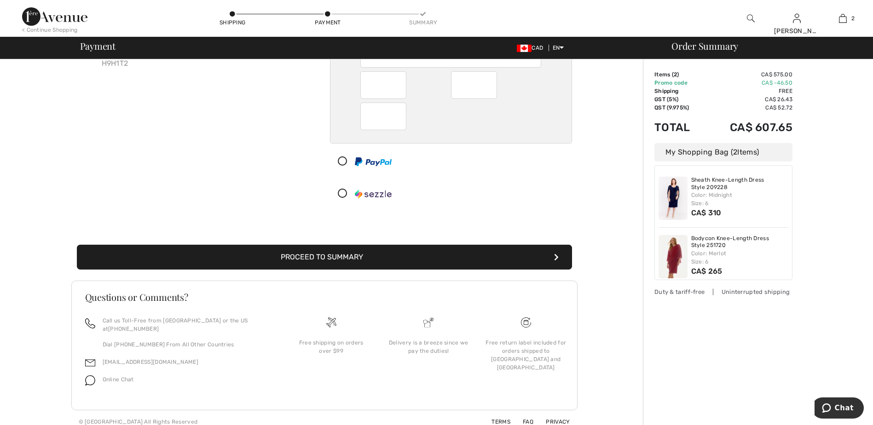
click at [332, 257] on button "Proceed to Summary" at bounding box center [324, 257] width 495 height 25
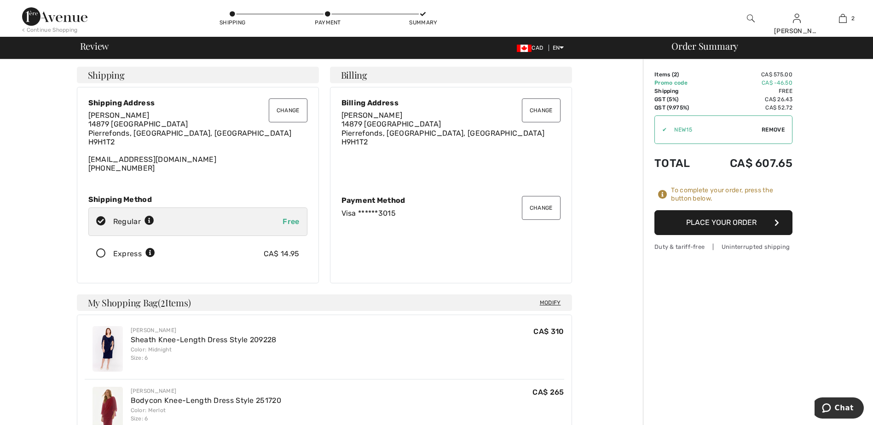
click at [536, 110] on button "Change" at bounding box center [541, 111] width 39 height 24
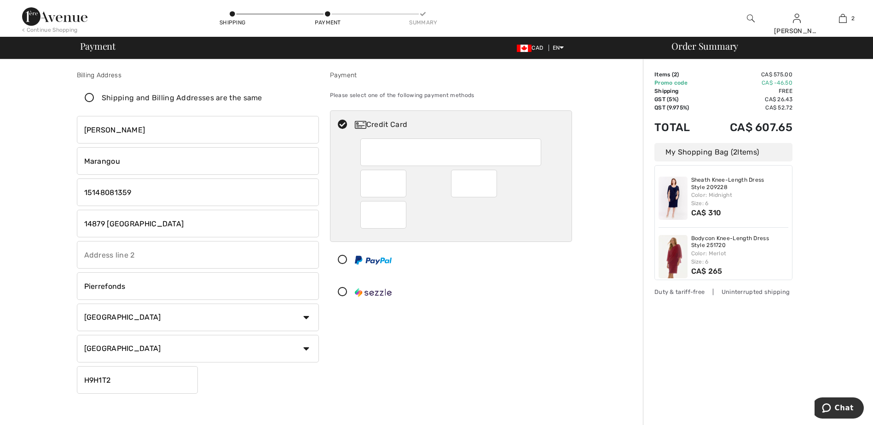
click at [125, 127] on input "[PERSON_NAME]" at bounding box center [198, 130] width 242 height 28
drag, startPoint x: 108, startPoint y: 128, endPoint x: 59, endPoint y: 128, distance: 48.8
click at [59, 128] on div "Billing Address Shipping and Billing Addresses are the same Cathy Marangou 1487…" at bounding box center [325, 339] width 638 height 560
type input "Ekaterini"
click at [381, 326] on div "Payment Please select one of the following payment methods Credit Card" at bounding box center [451, 233] width 253 height 327
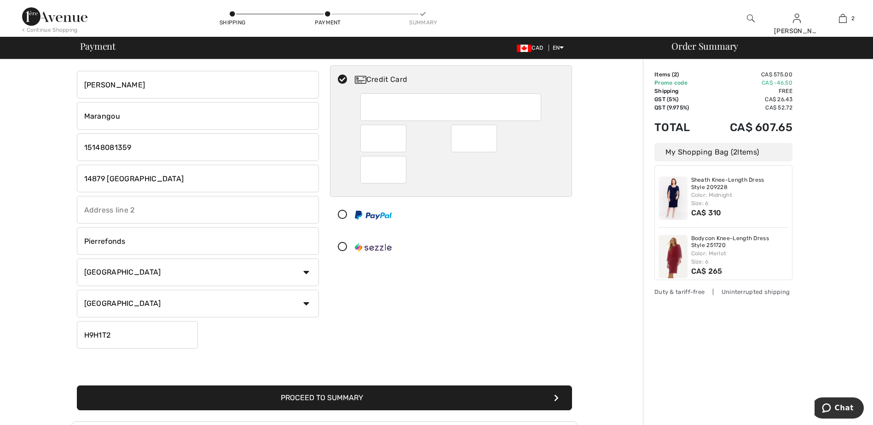
scroll to position [184, 0]
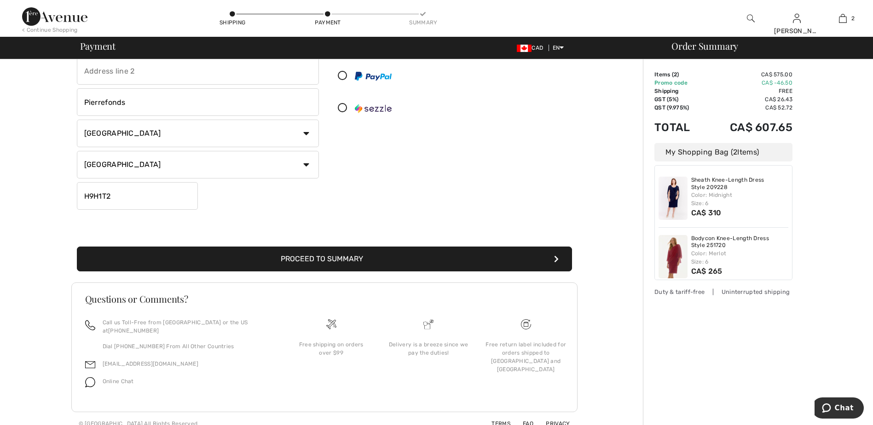
click at [311, 260] on button "Proceed to Summary" at bounding box center [324, 259] width 495 height 25
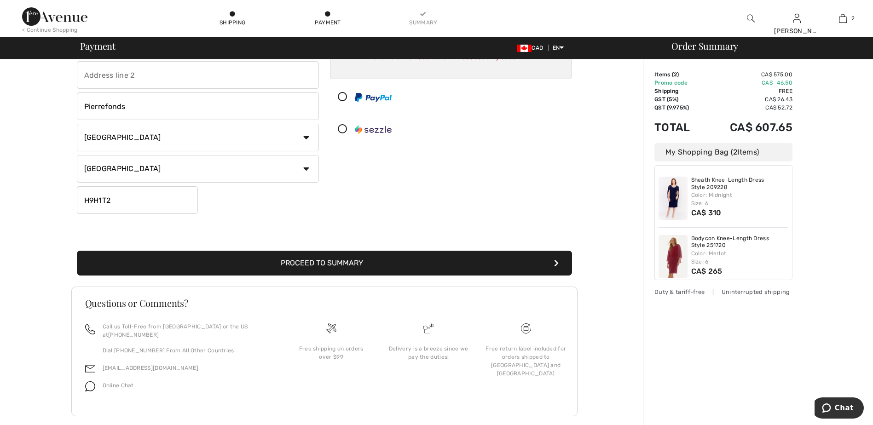
scroll to position [186, 0]
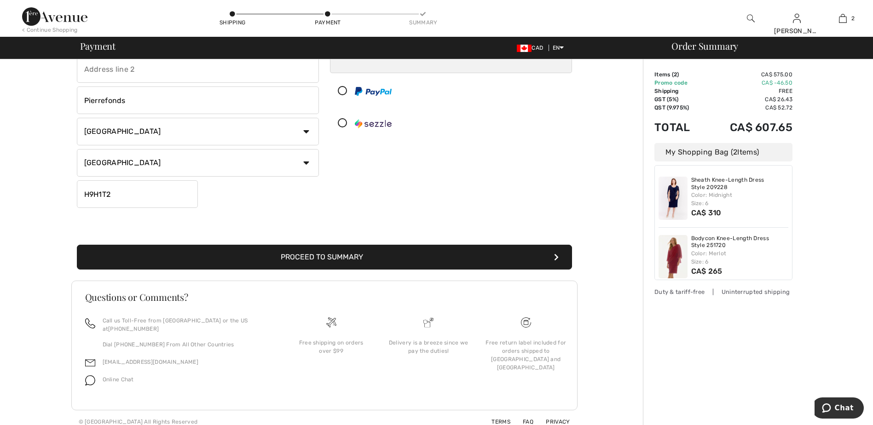
click at [340, 259] on button "Proceed to Summary" at bounding box center [324, 257] width 495 height 25
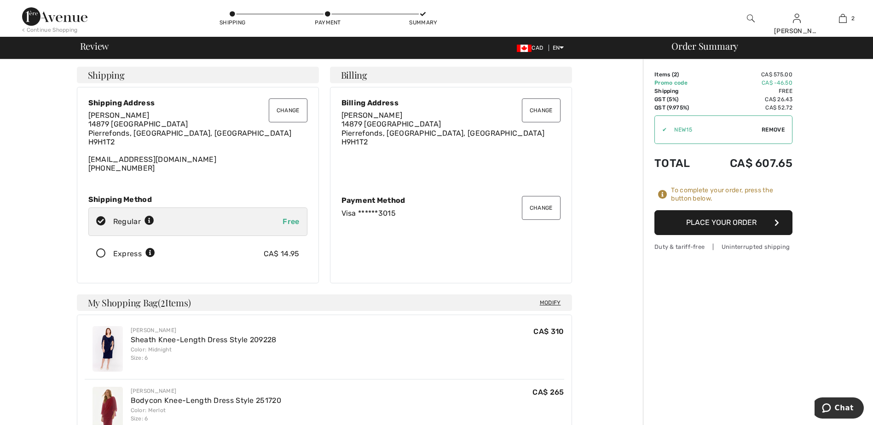
click at [720, 222] on button "Place Your Order" at bounding box center [724, 222] width 138 height 25
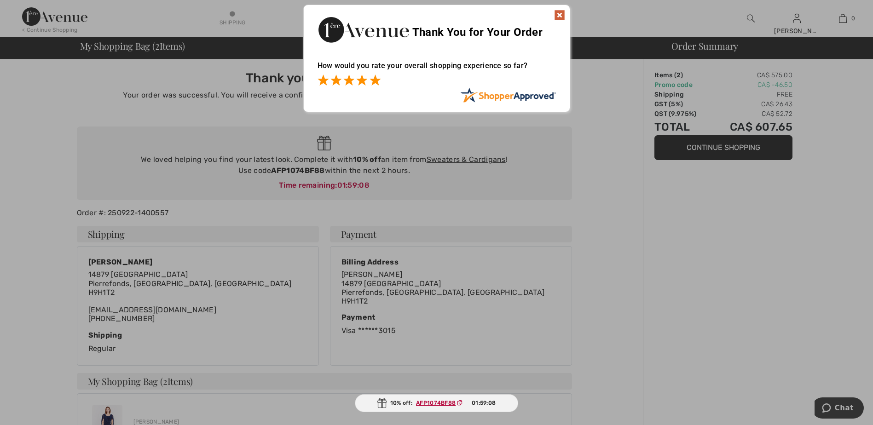
click at [374, 81] on span at bounding box center [375, 80] width 11 height 11
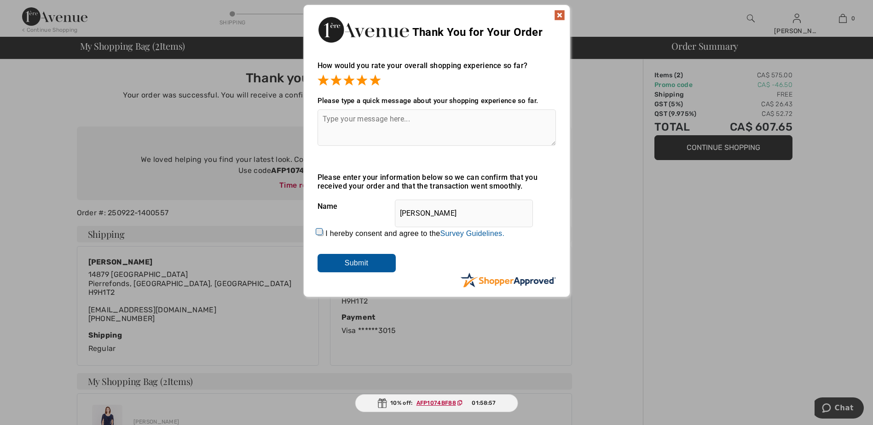
click at [558, 17] on img at bounding box center [559, 15] width 11 height 11
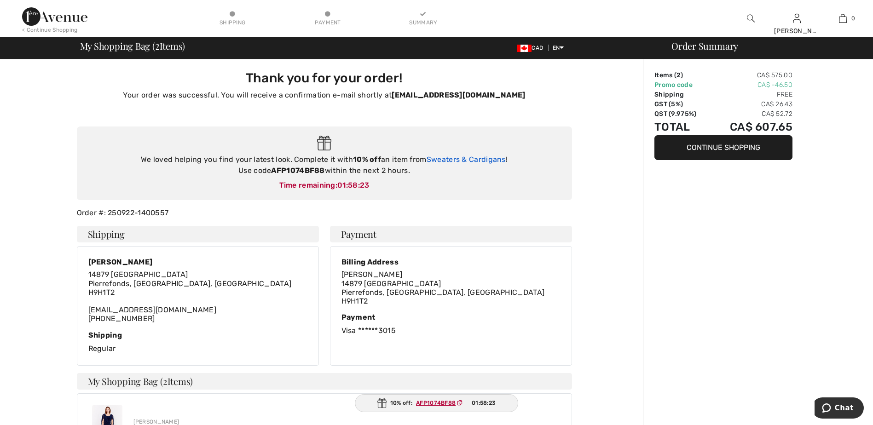
click at [454, 160] on link "Sweaters & Cardigans" at bounding box center [466, 159] width 79 height 9
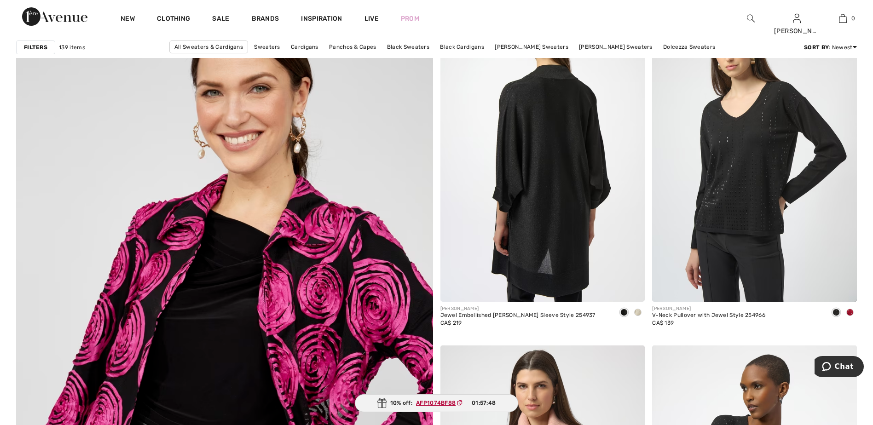
scroll to position [2855, 0]
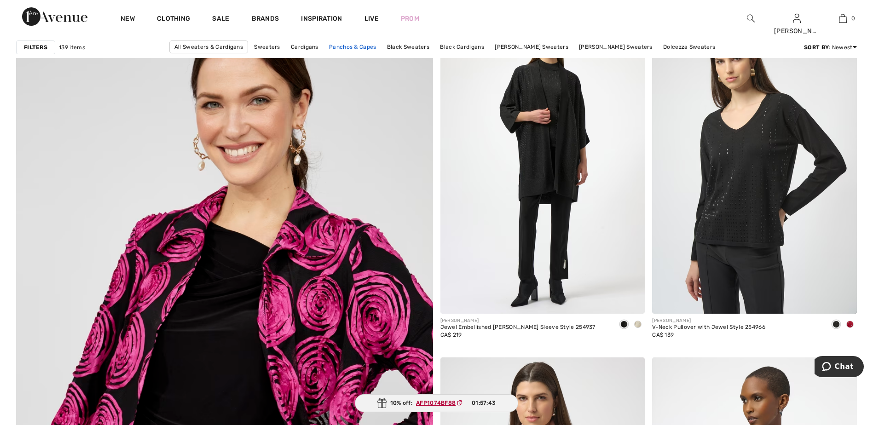
click at [358, 48] on link "Panchos & Capes" at bounding box center [353, 47] width 57 height 12
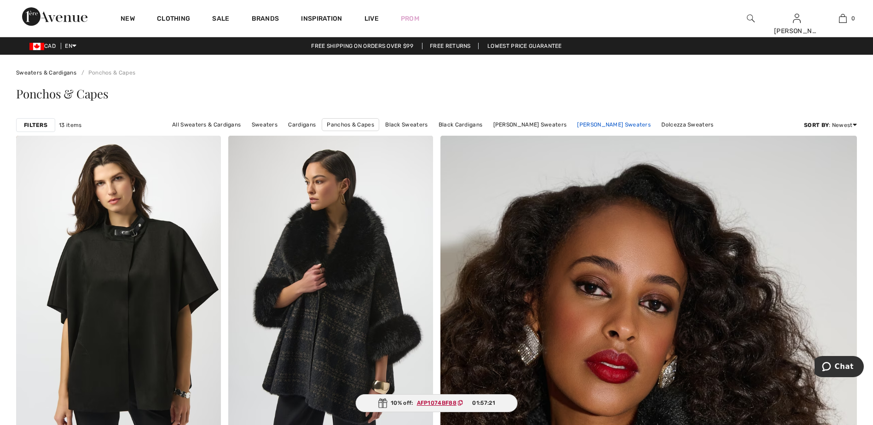
click at [630, 124] on link "[PERSON_NAME] Sweaters" at bounding box center [614, 125] width 83 height 12
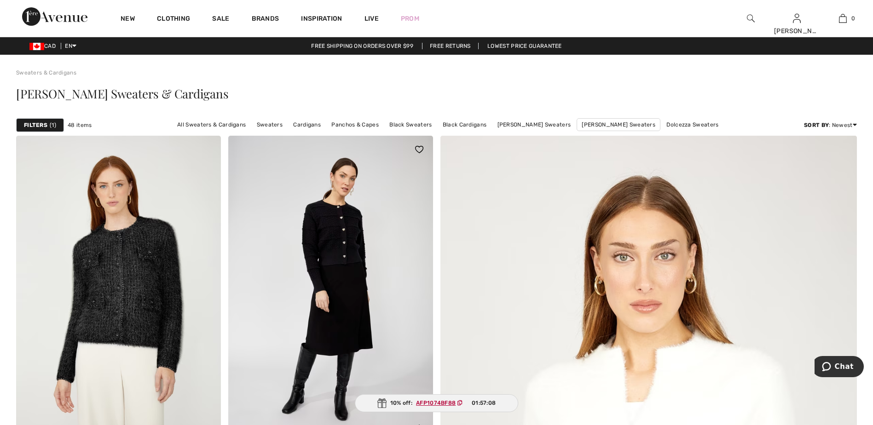
click at [328, 250] on img at bounding box center [330, 289] width 205 height 307
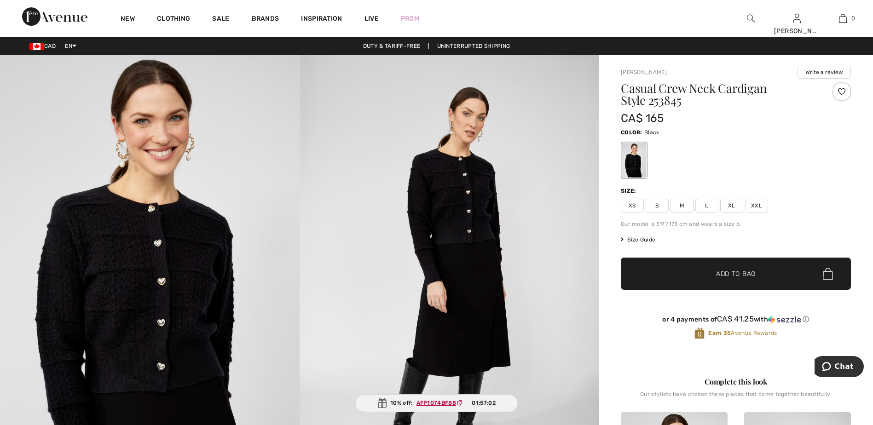
click at [152, 136] on img at bounding box center [150, 279] width 300 height 449
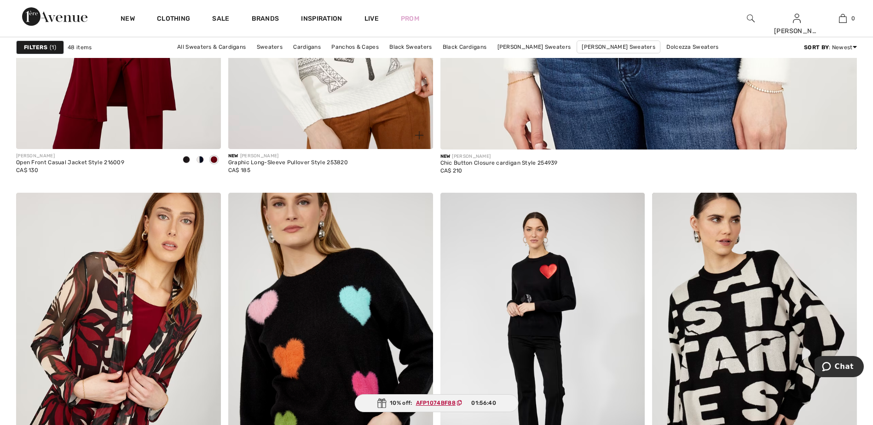
scroll to position [414, 0]
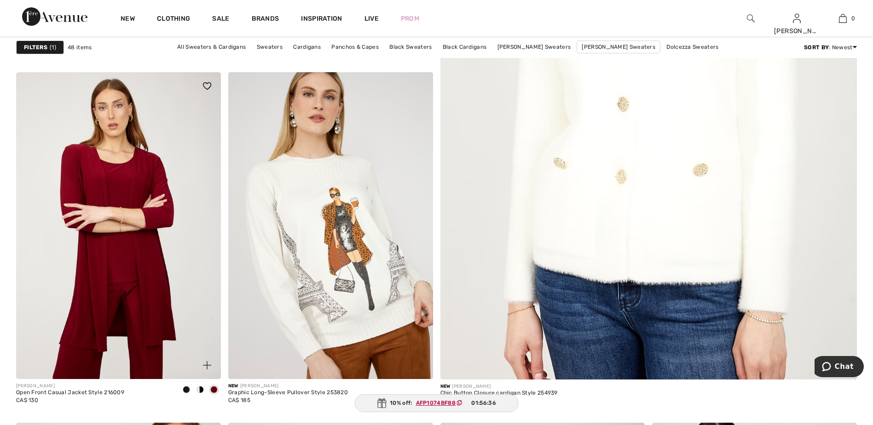
click at [114, 249] on img at bounding box center [118, 225] width 205 height 307
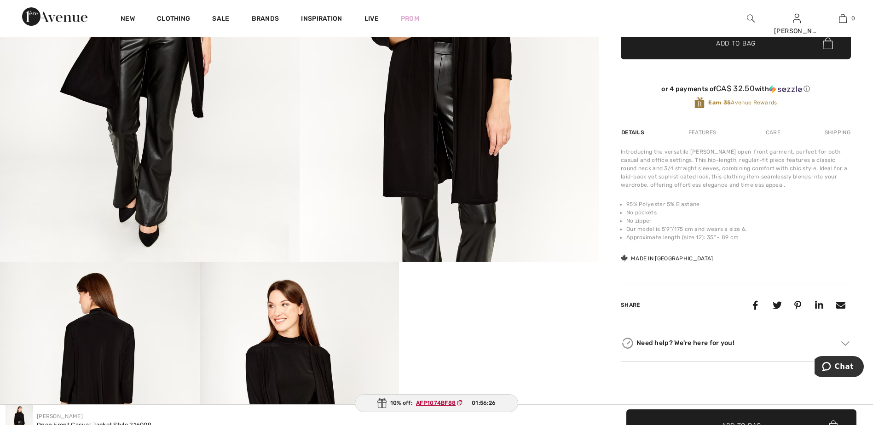
scroll to position [368, 0]
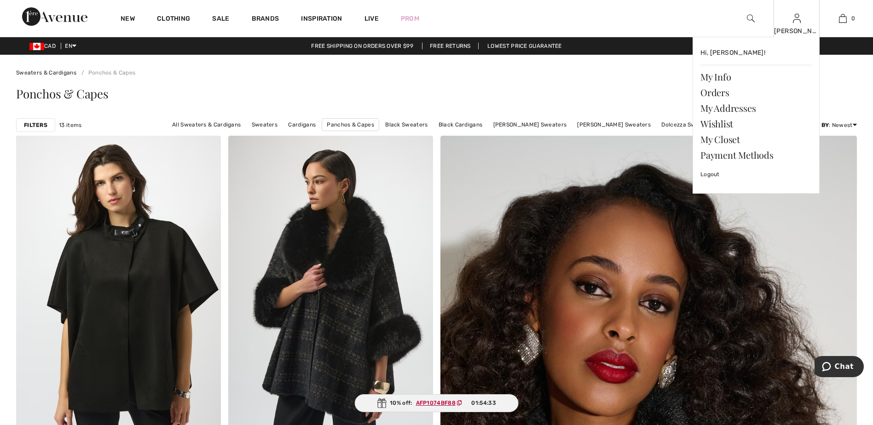
click at [789, 28] on div "[PERSON_NAME]" at bounding box center [796, 31] width 45 height 10
click at [726, 122] on link "Wishlist" at bounding box center [756, 124] width 111 height 16
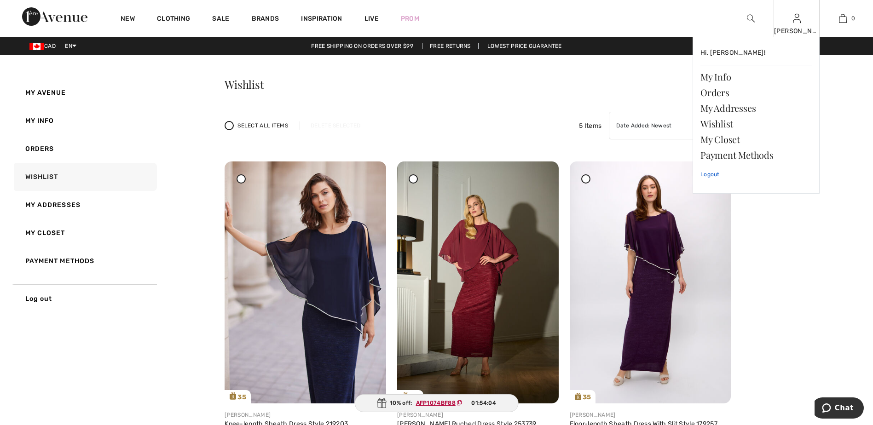
click at [711, 174] on link "Logout" at bounding box center [756, 174] width 111 height 23
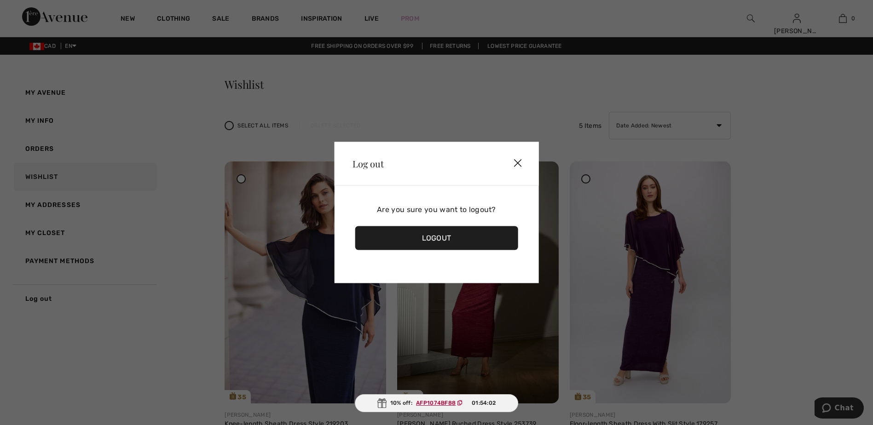
click at [433, 236] on div "Logout" at bounding box center [436, 239] width 163 height 24
